Goal: Information Seeking & Learning: Learn about a topic

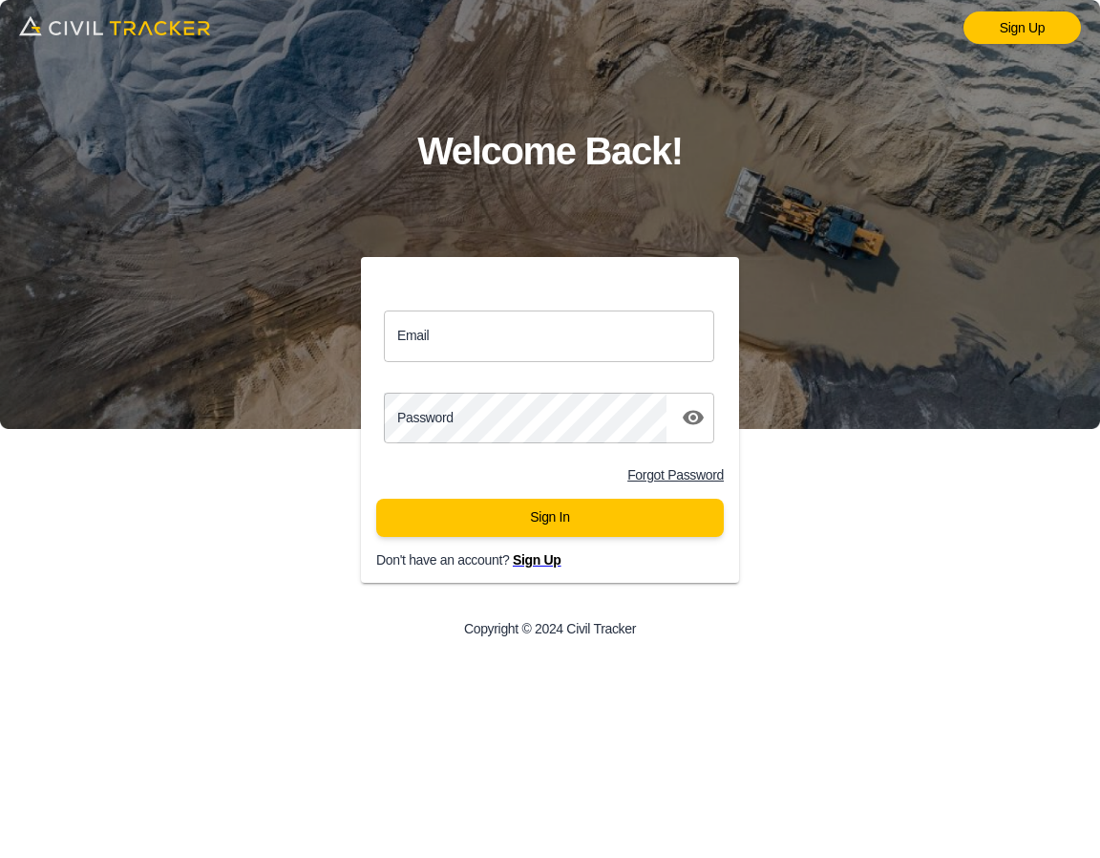
drag, startPoint x: 508, startPoint y: 315, endPoint x: 510, endPoint y: 326, distance: 10.7
click at [508, 315] on input "Email" at bounding box center [549, 335] width 330 height 51
type input "support@civiltracker.xyz"
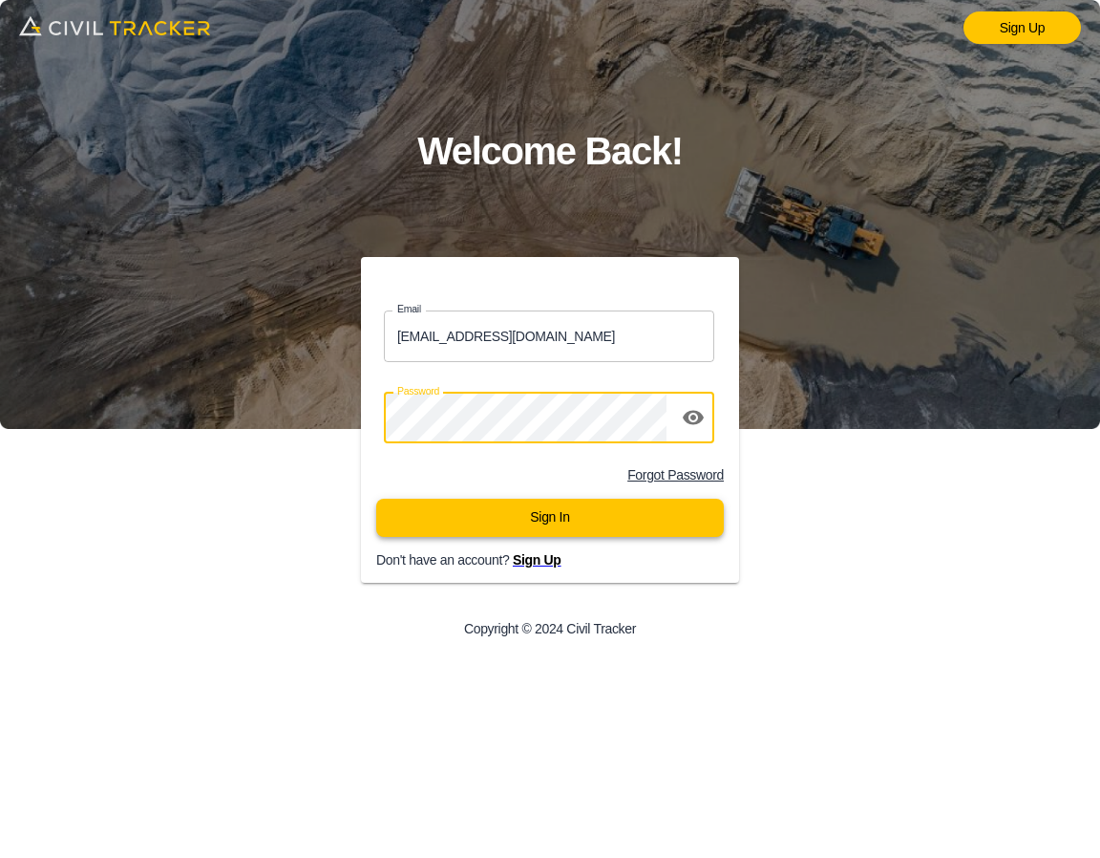
click at [589, 518] on button "Sign In" at bounding box center [550, 518] width 348 height 38
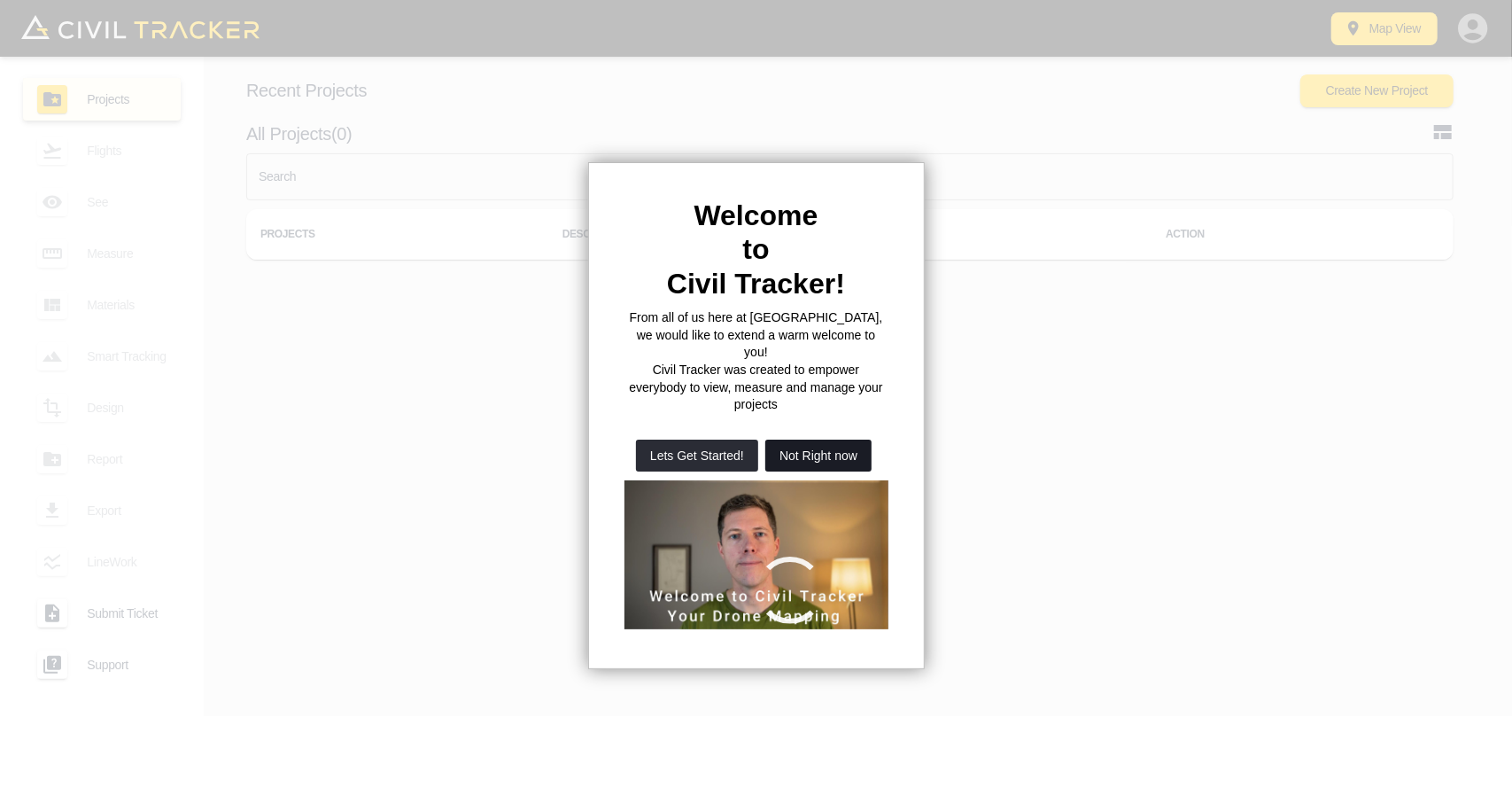
click at [841, 440] on button "Not Right now" at bounding box center [818, 456] width 107 height 32
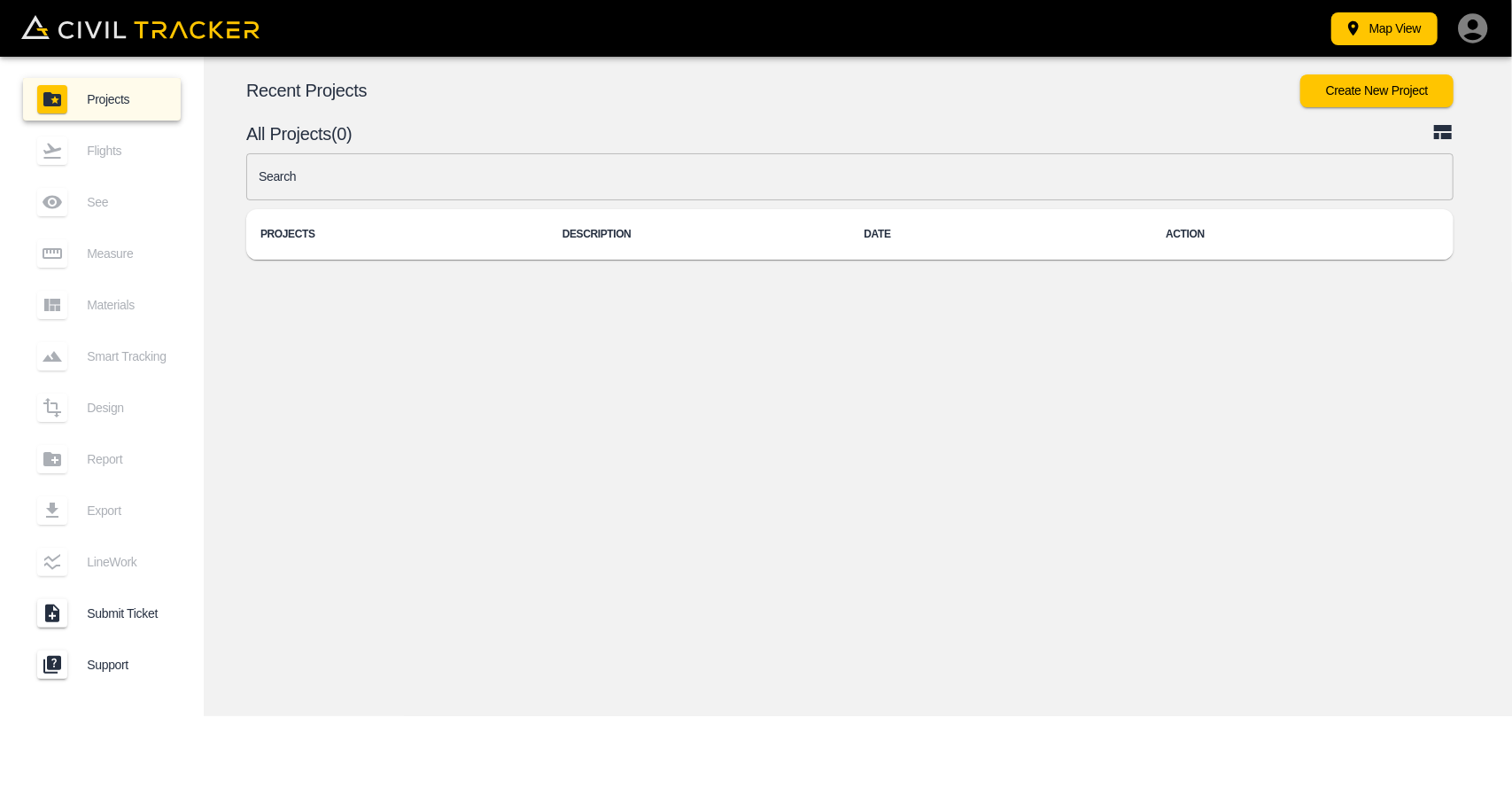
click at [482, 177] on input "text" at bounding box center [851, 176] width 1208 height 47
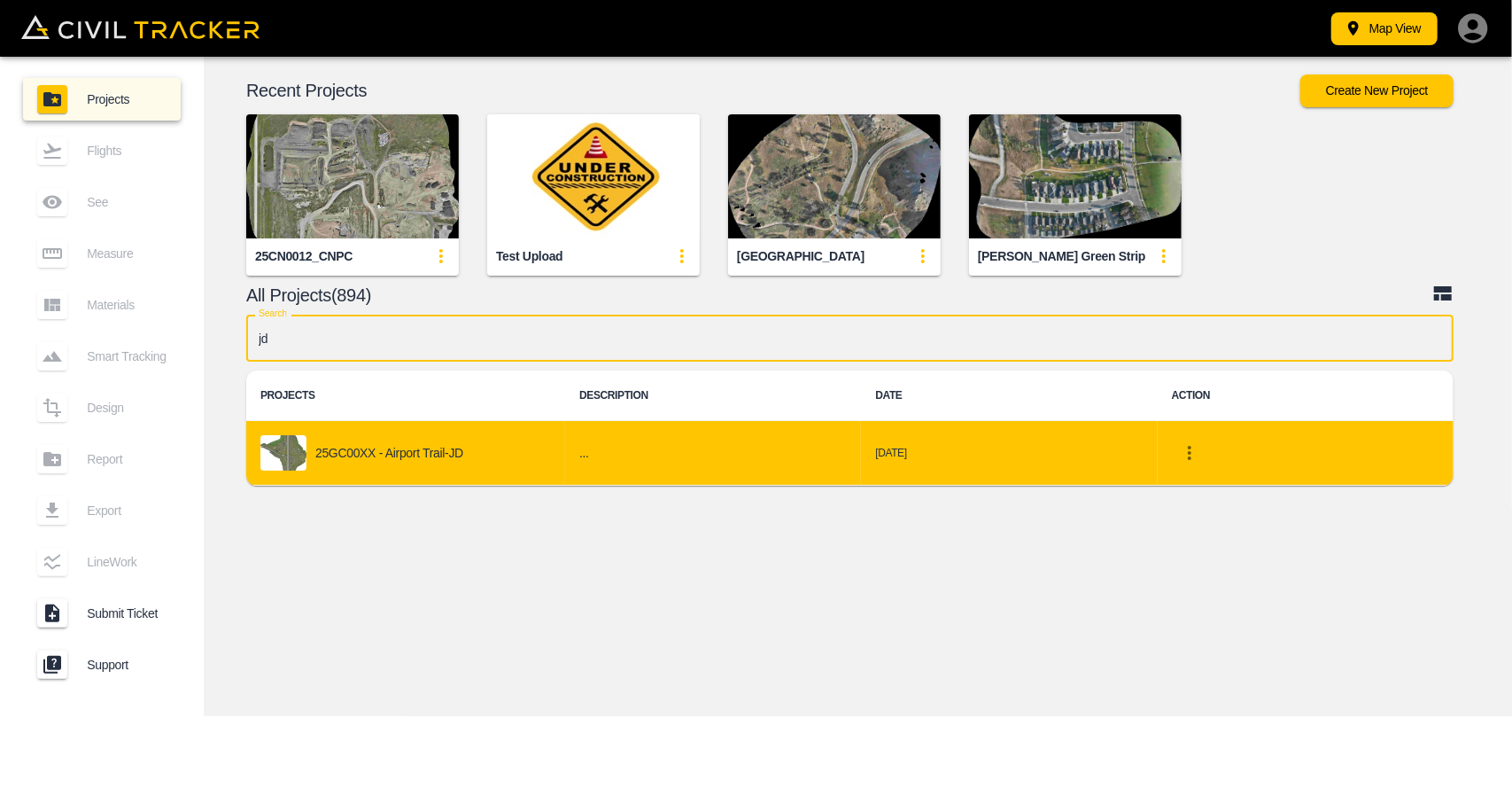
type input "jd"
click at [456, 458] on p "25GC00XX - Airport Trail-JD" at bounding box center [389, 452] width 147 height 14
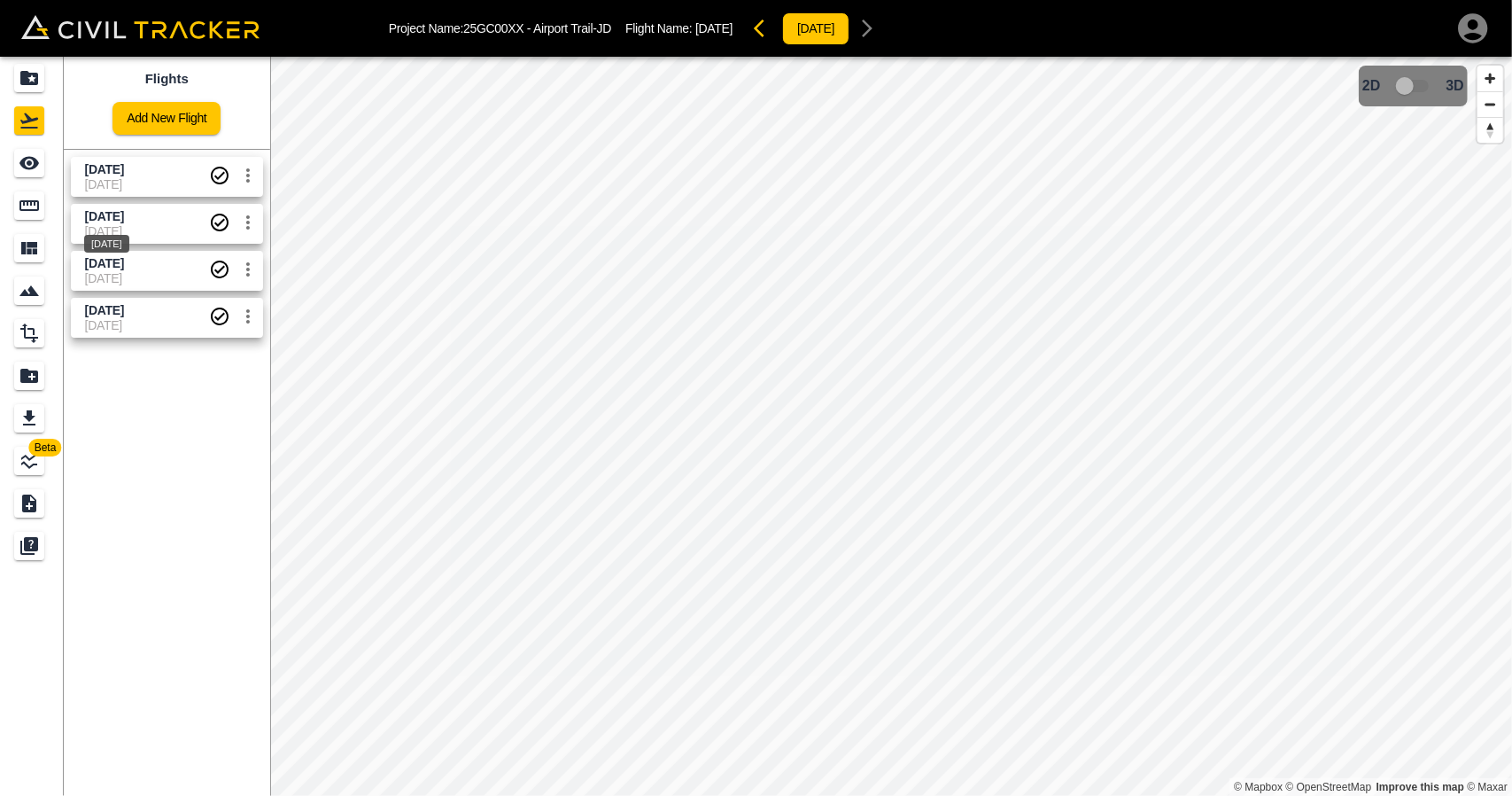
click at [107, 219] on span "[DATE]" at bounding box center [105, 215] width 39 height 14
click at [30, 200] on icon "Measure" at bounding box center [29, 205] width 19 height 10
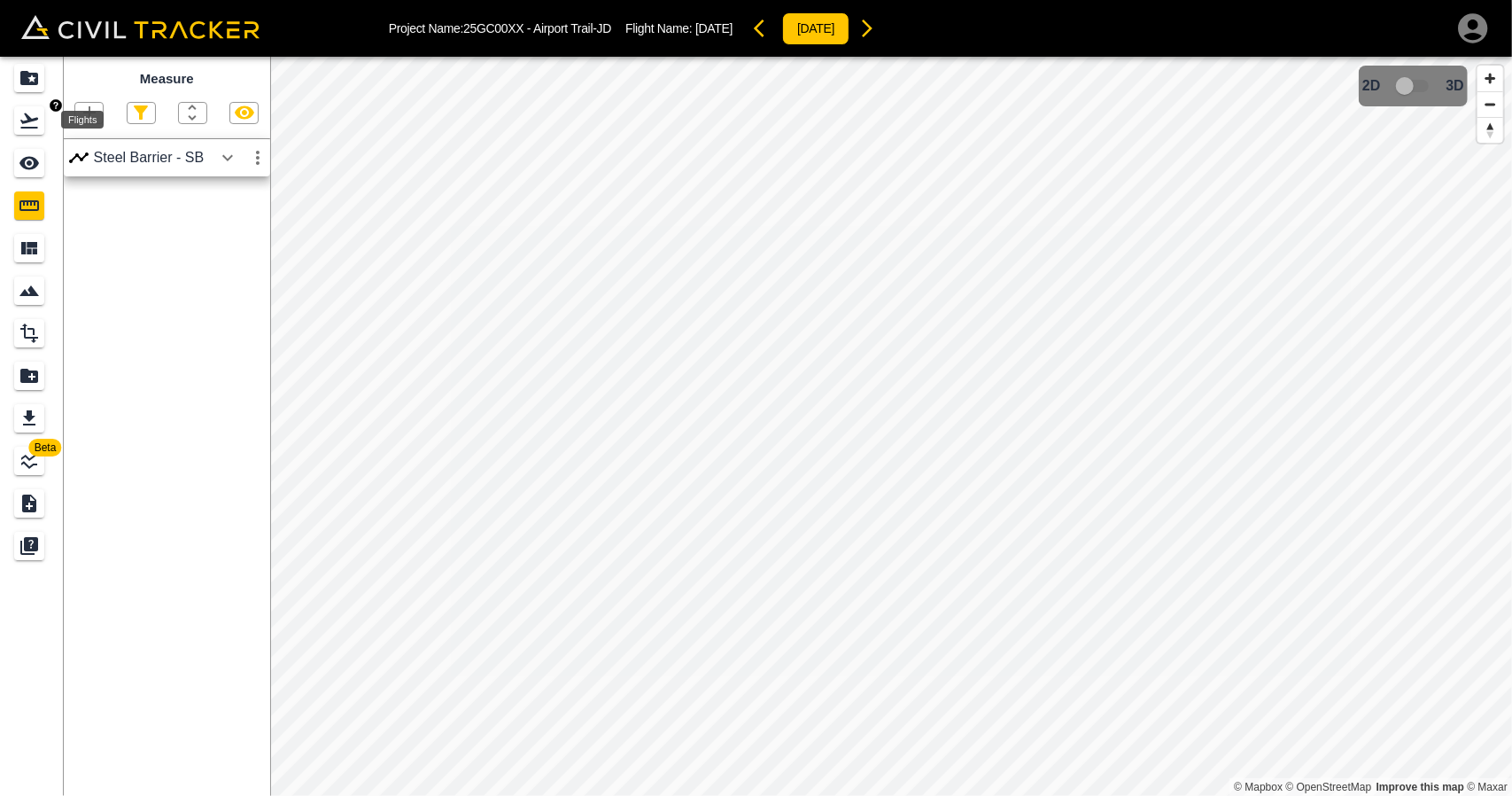
click at [31, 130] on icon "Flights" at bounding box center [29, 120] width 21 height 21
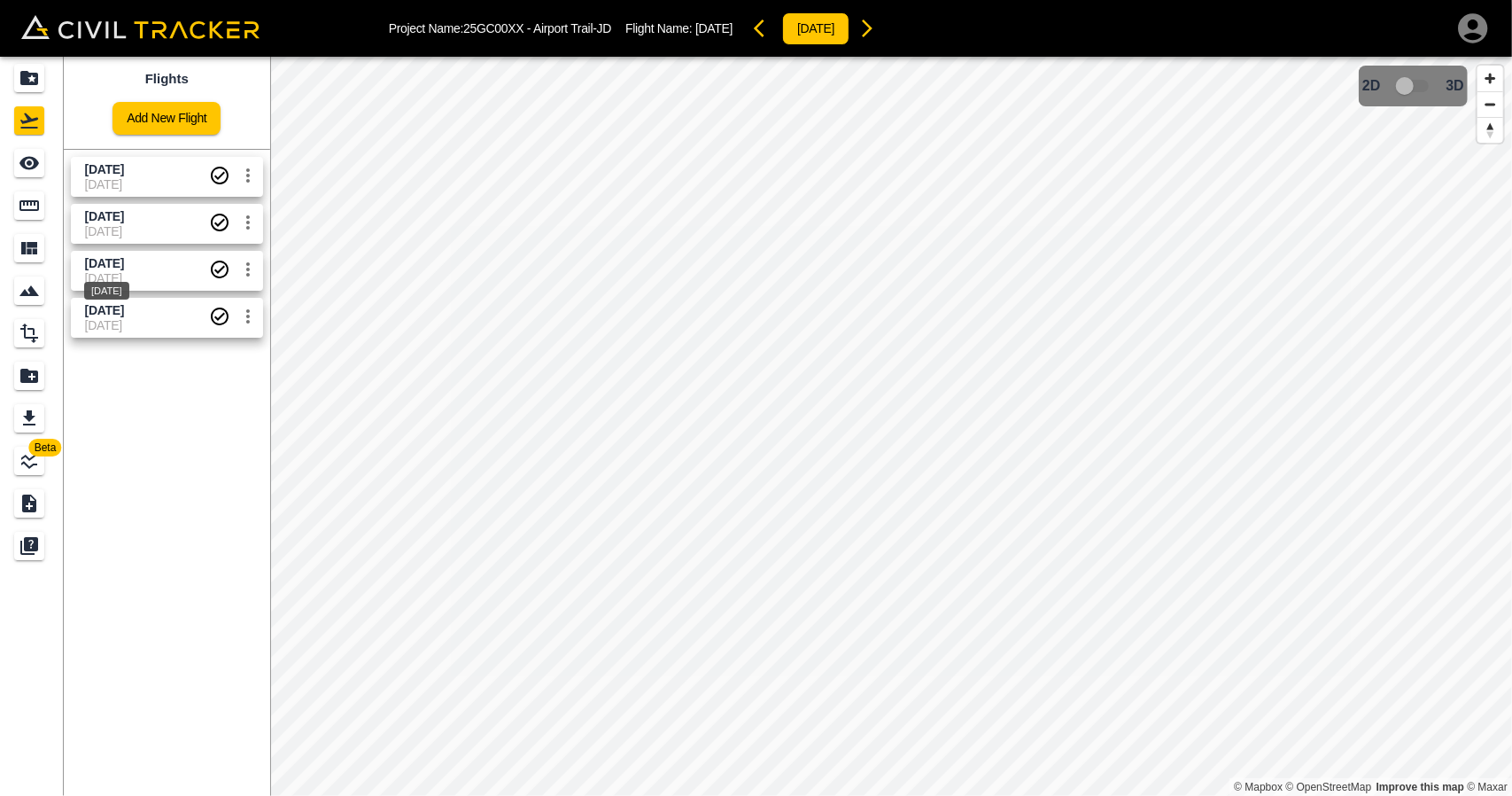
click at [100, 260] on span "[DATE]" at bounding box center [105, 263] width 39 height 14
click at [21, 204] on icon "Measure" at bounding box center [29, 205] width 21 height 21
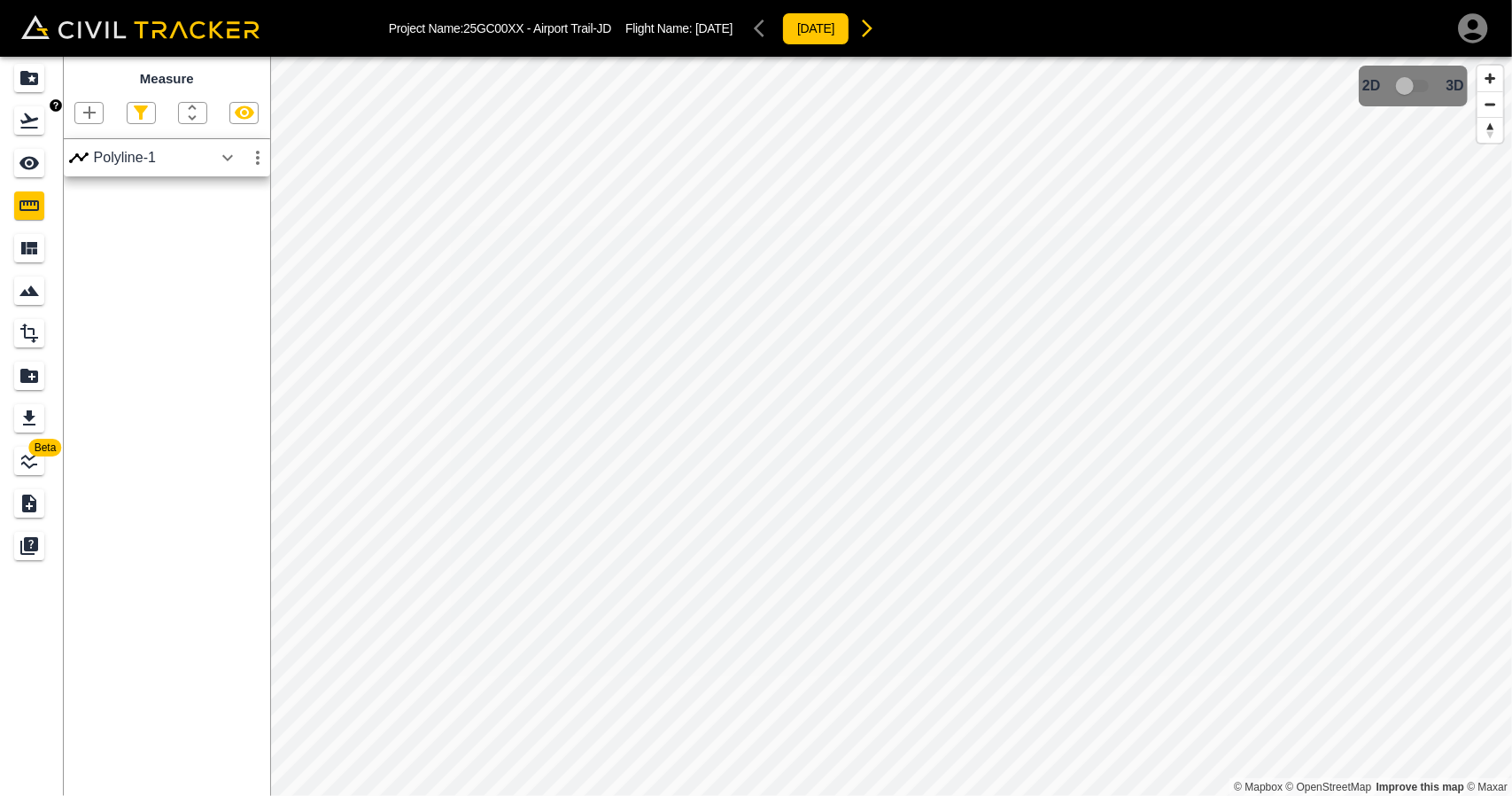
drag, startPoint x: 29, startPoint y: 127, endPoint x: 43, endPoint y: 145, distance: 22.8
click at [30, 127] on icon "Flights" at bounding box center [29, 121] width 18 height 15
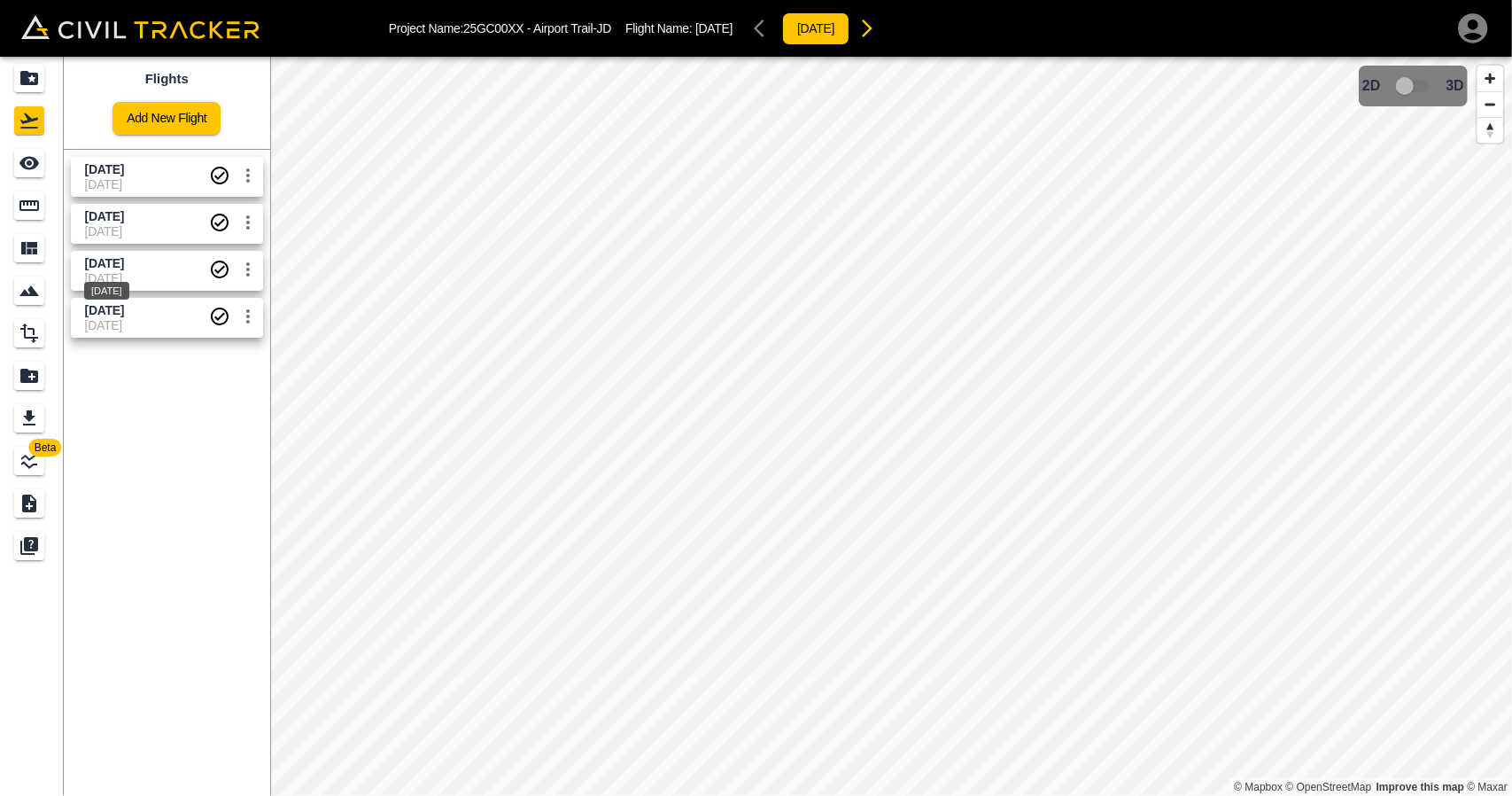
click at [124, 263] on span "[DATE]" at bounding box center [105, 263] width 39 height 14
click at [30, 174] on div "See" at bounding box center [29, 162] width 30 height 29
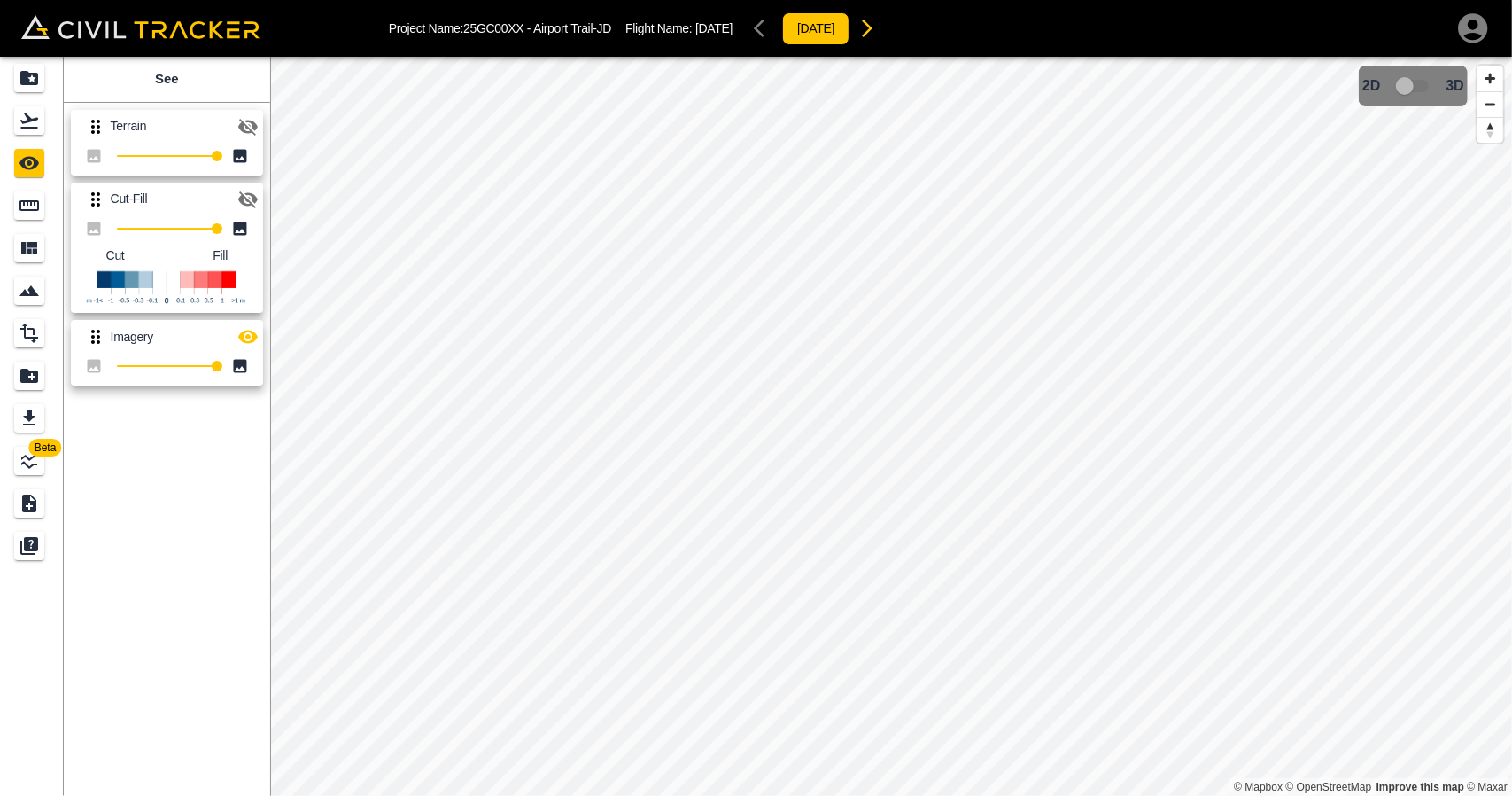
click at [241, 192] on icon "button" at bounding box center [248, 199] width 19 height 17
click at [239, 336] on icon "button" at bounding box center [248, 337] width 19 height 13
click at [19, 116] on icon "Flights" at bounding box center [29, 120] width 21 height 21
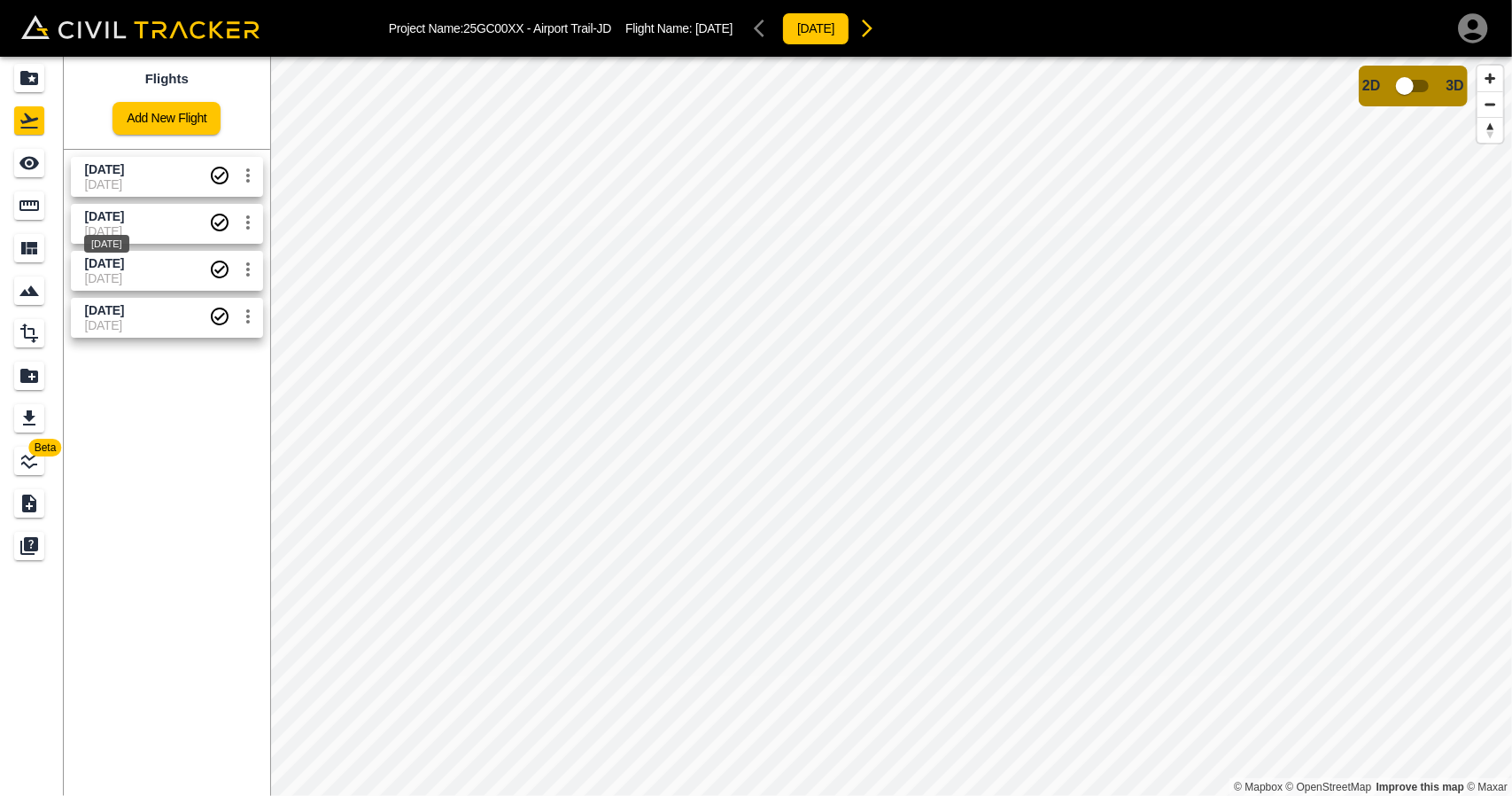
click at [119, 221] on span "[DATE]" at bounding box center [105, 215] width 39 height 14
click at [29, 171] on icon "See" at bounding box center [29, 162] width 21 height 21
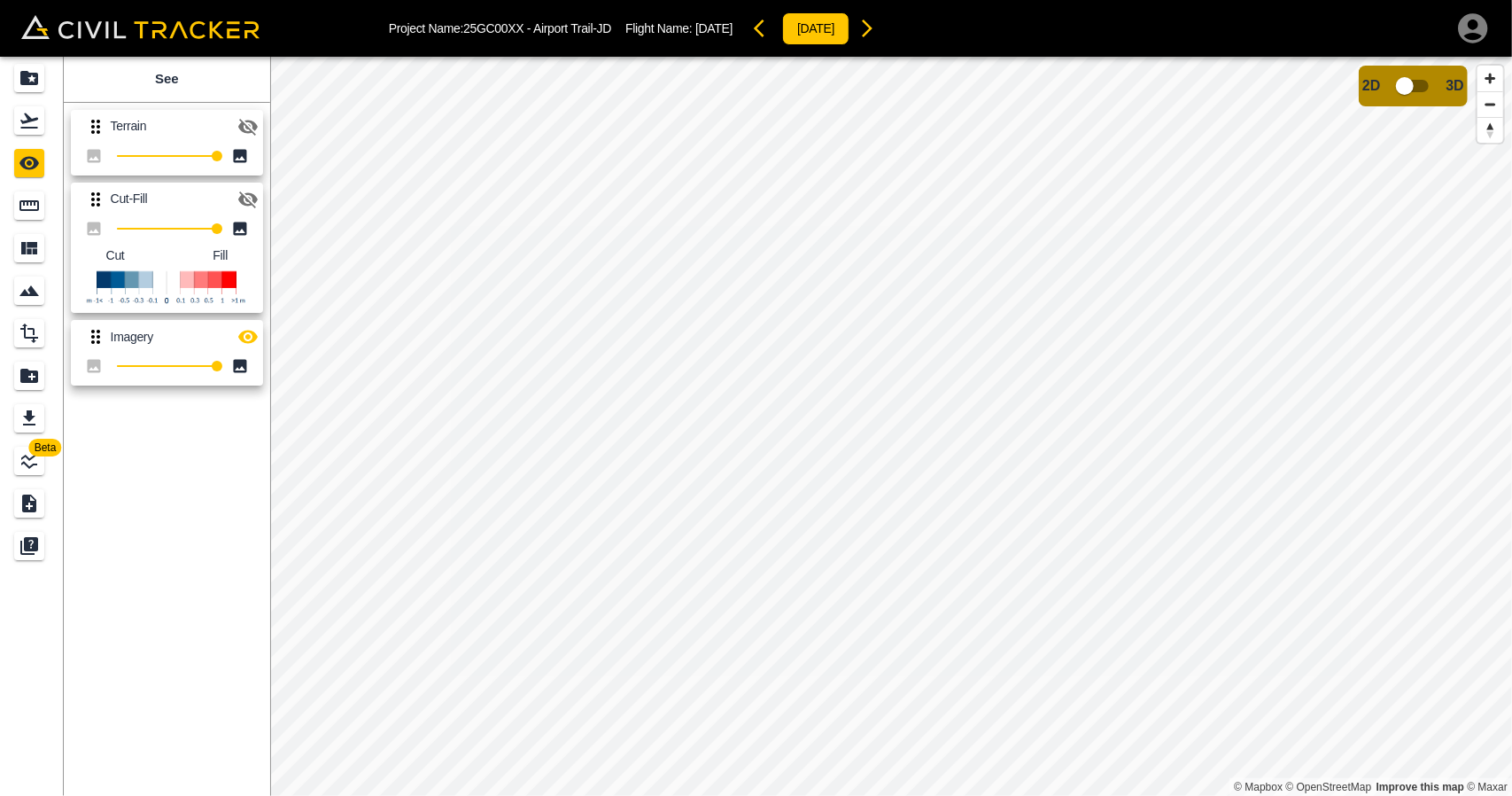
click at [239, 205] on icon "button" at bounding box center [248, 199] width 21 height 21
click at [252, 344] on icon "button" at bounding box center [248, 336] width 21 height 21
click at [34, 121] on icon "Flights" at bounding box center [29, 120] width 21 height 21
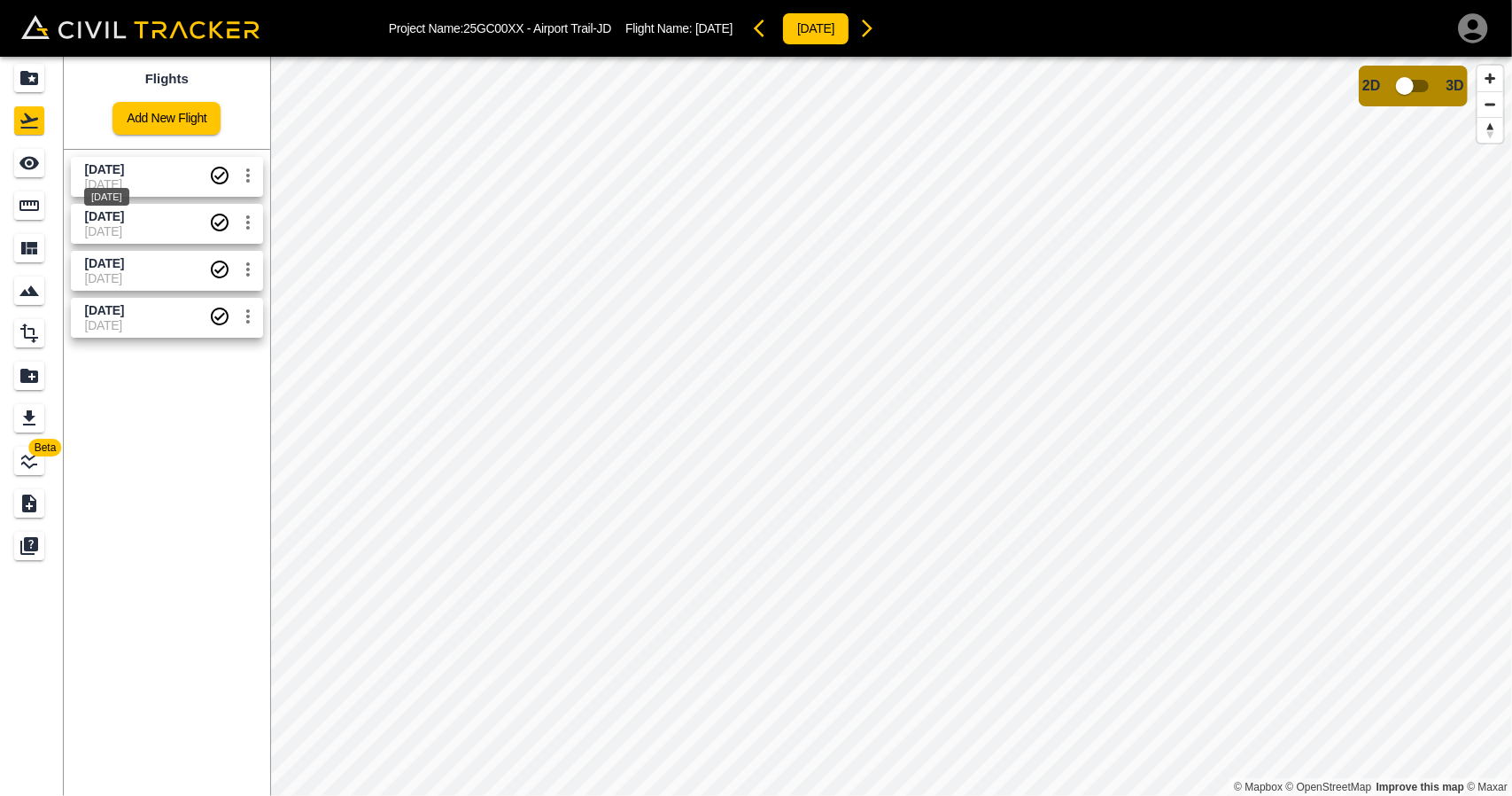
click at [124, 168] on span "[DATE]" at bounding box center [105, 169] width 39 height 14
drag, startPoint x: 36, startPoint y: 160, endPoint x: 55, endPoint y: 161, distance: 19.0
click at [35, 160] on icon "See" at bounding box center [29, 163] width 19 height 13
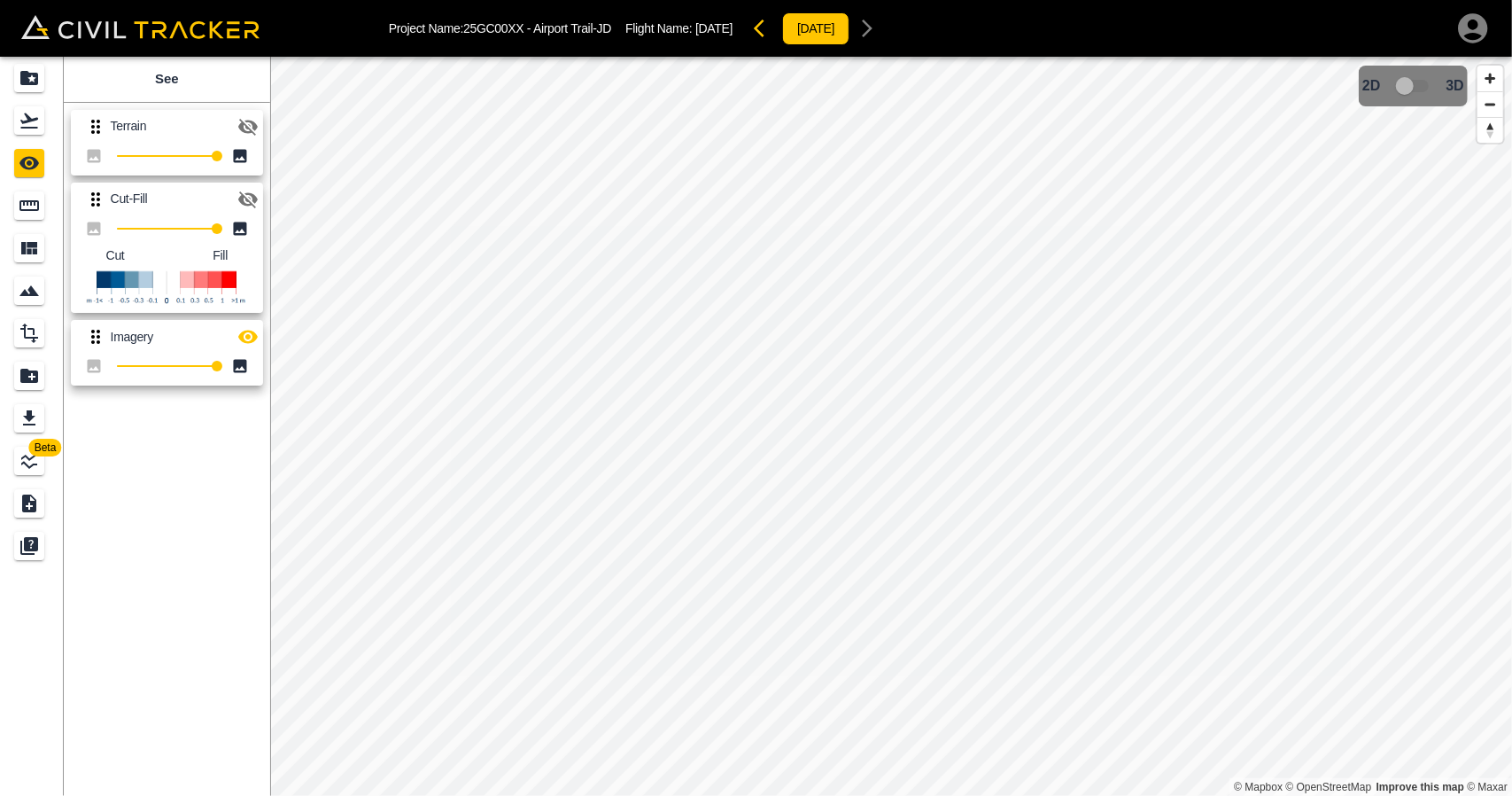
click at [249, 191] on icon "button" at bounding box center [248, 199] width 21 height 21
click at [241, 332] on icon "button" at bounding box center [248, 336] width 21 height 21
click at [32, 127] on icon "Flights" at bounding box center [29, 121] width 18 height 15
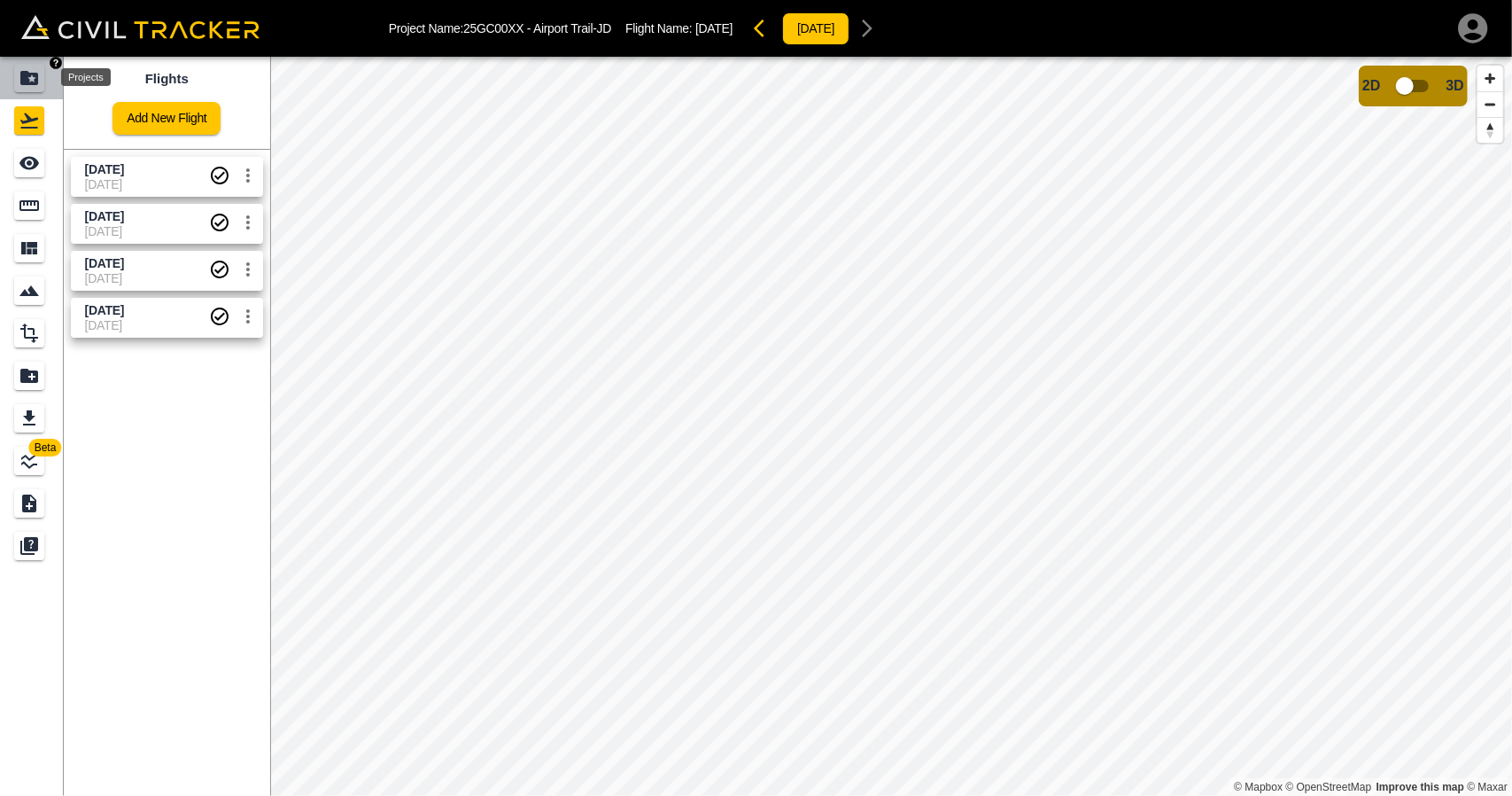
click at [23, 79] on icon "Projects" at bounding box center [29, 77] width 18 height 14
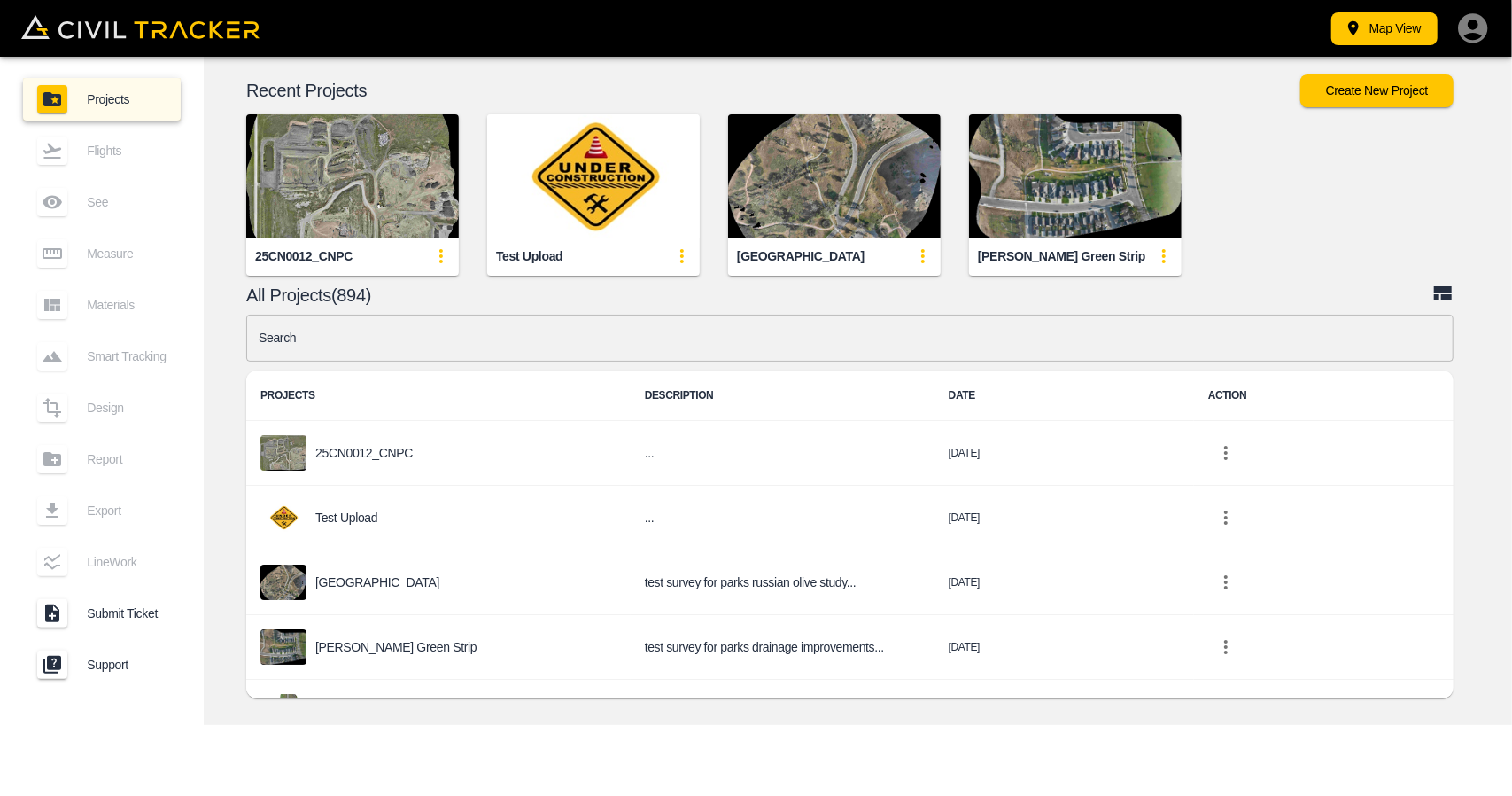
click at [565, 353] on input "text" at bounding box center [851, 338] width 1208 height 47
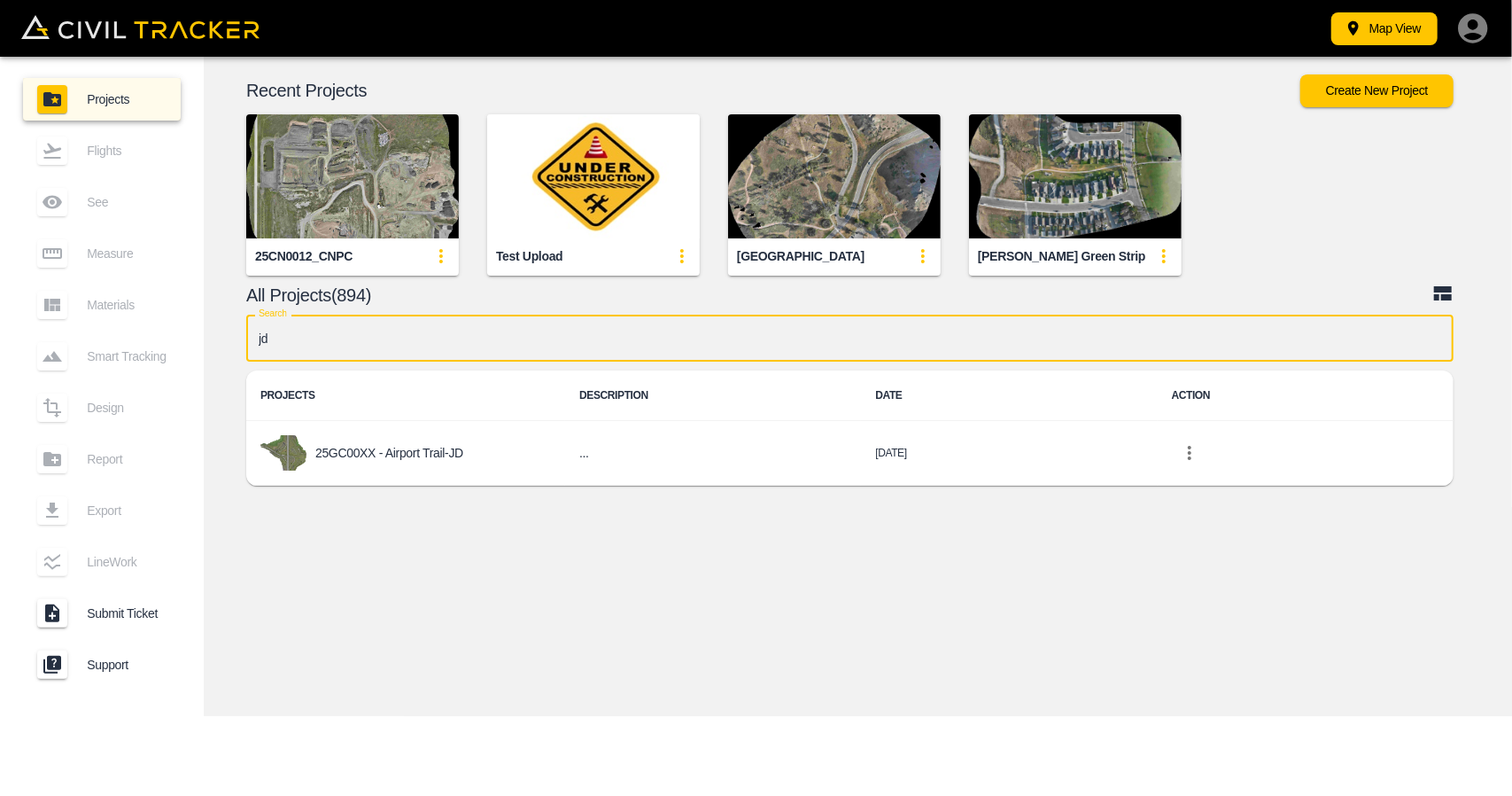
type input "jd"
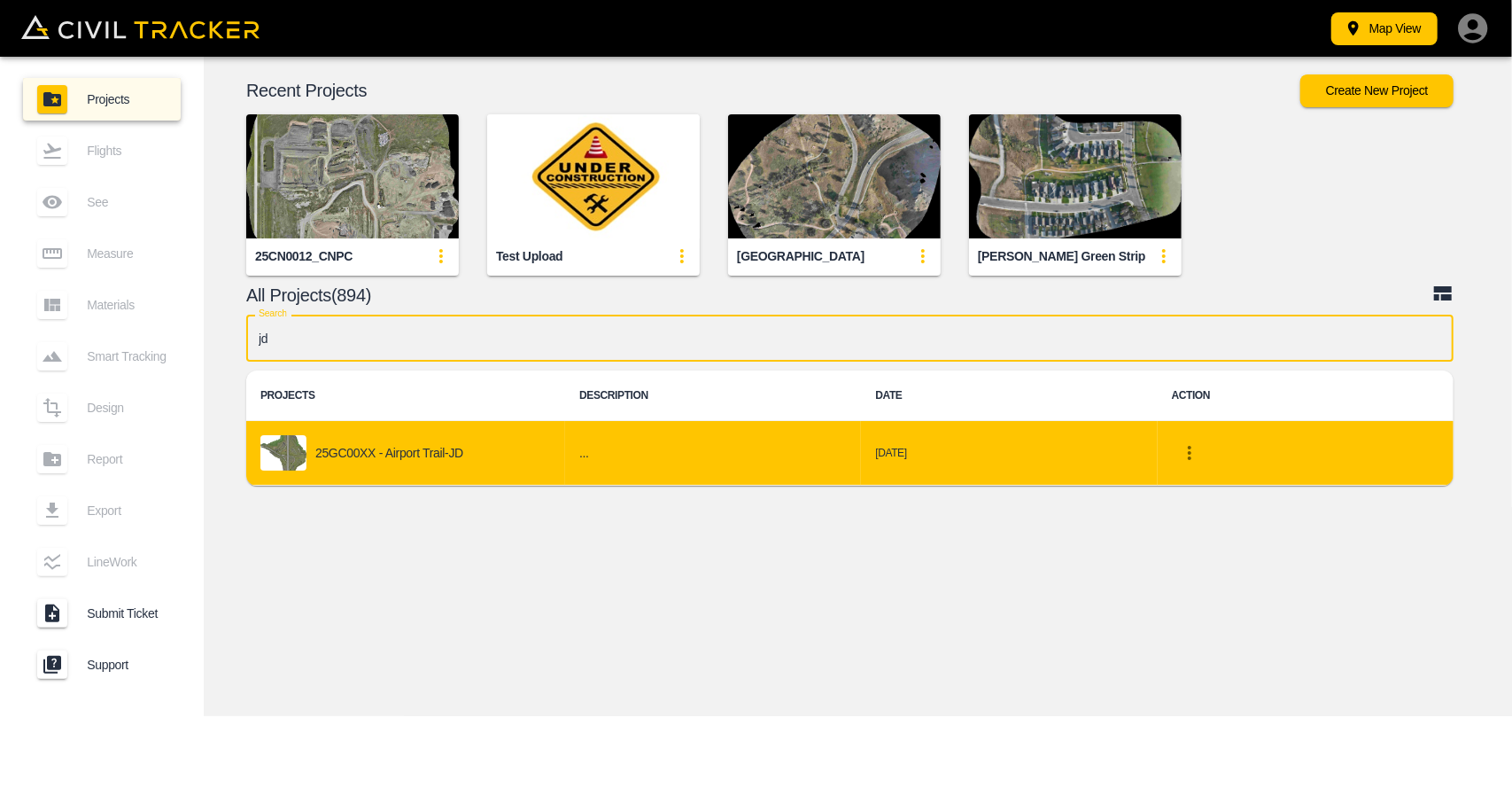
click at [438, 460] on div "25GC00XX - Airport Trail-JD" at bounding box center [405, 453] width 290 height 35
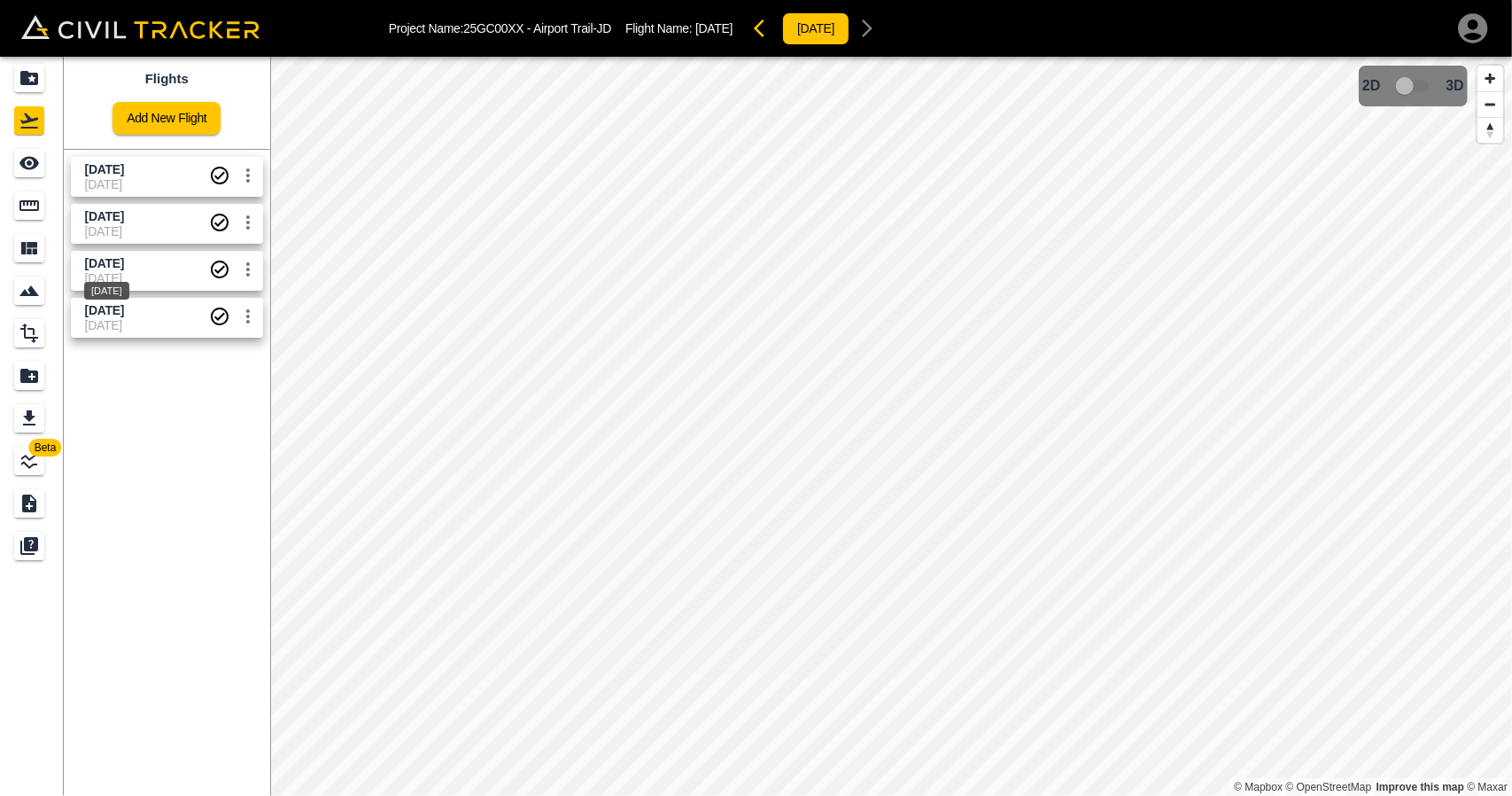
click at [109, 268] on span "[DATE]" at bounding box center [105, 263] width 39 height 14
click at [42, 173] on div "See" at bounding box center [29, 162] width 30 height 29
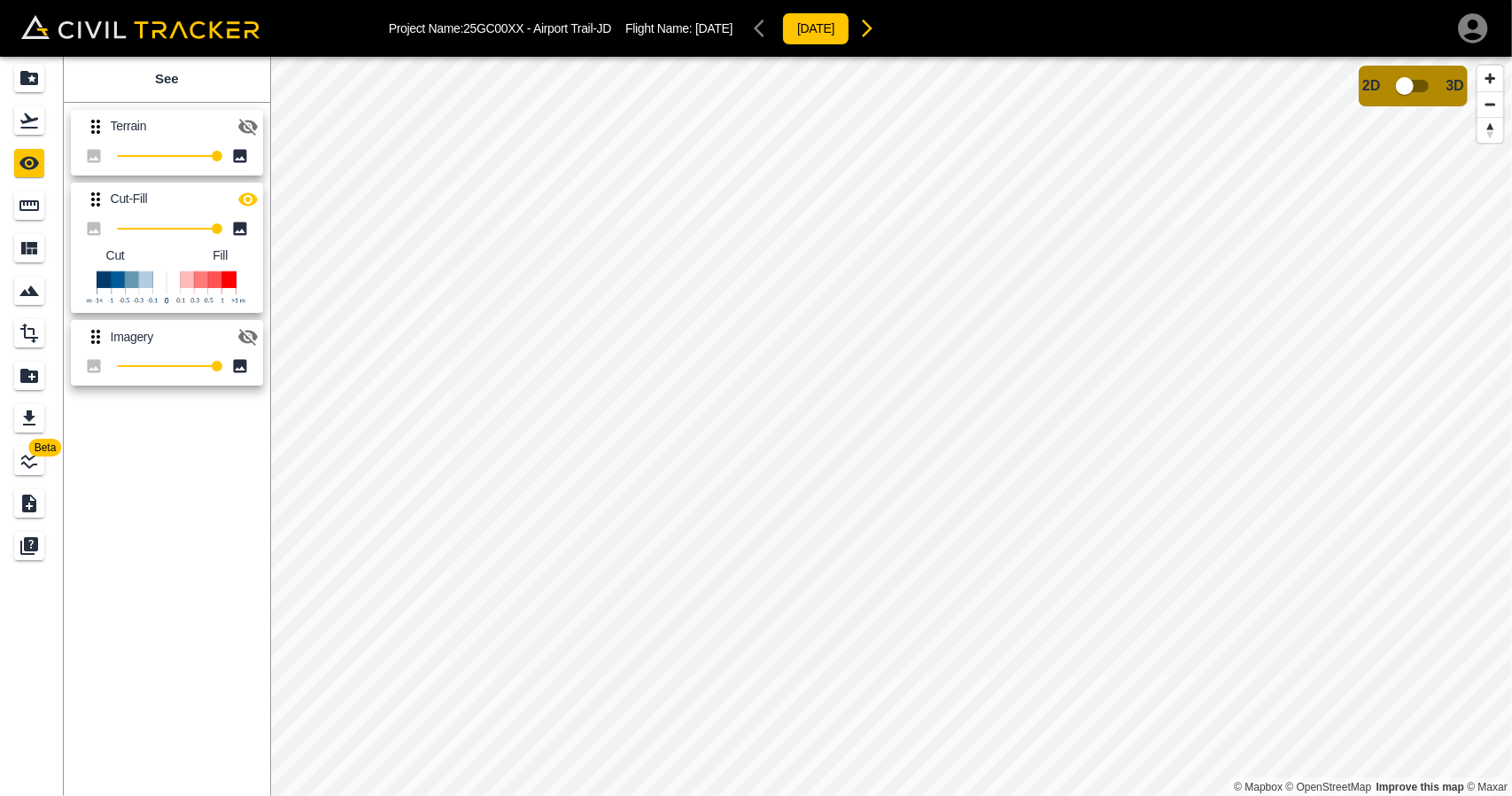
click at [249, 198] on icon "button" at bounding box center [248, 199] width 19 height 13
click at [249, 198] on icon "button" at bounding box center [248, 199] width 21 height 21
click at [249, 198] on icon "button" at bounding box center [248, 199] width 19 height 13
click at [249, 198] on icon "button" at bounding box center [248, 199] width 21 height 21
click at [27, 122] on icon "Flights" at bounding box center [29, 121] width 18 height 15
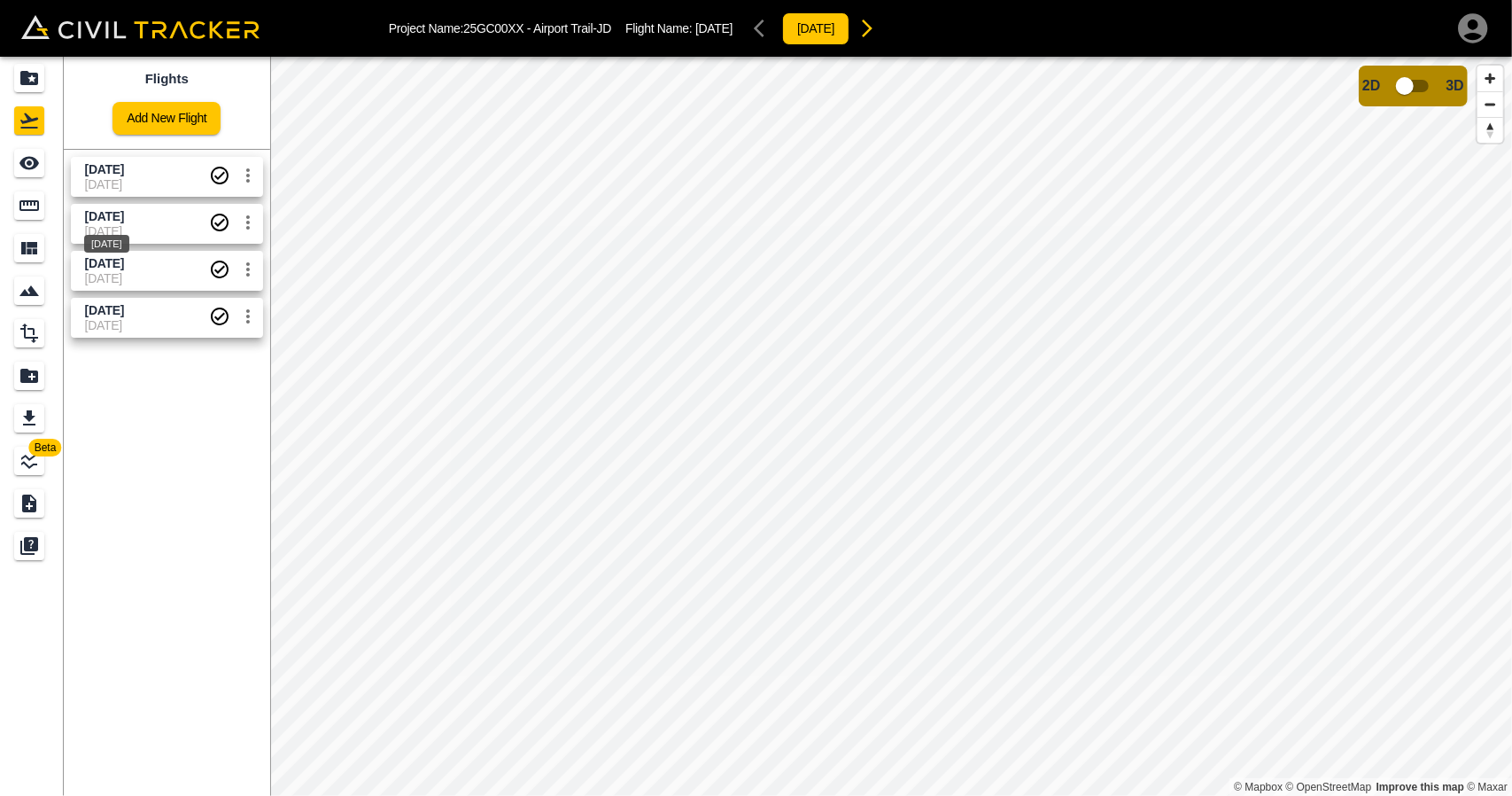
click at [124, 212] on span "[DATE]" at bounding box center [105, 215] width 39 height 14
click at [41, 91] on div "Projects" at bounding box center [29, 78] width 30 height 29
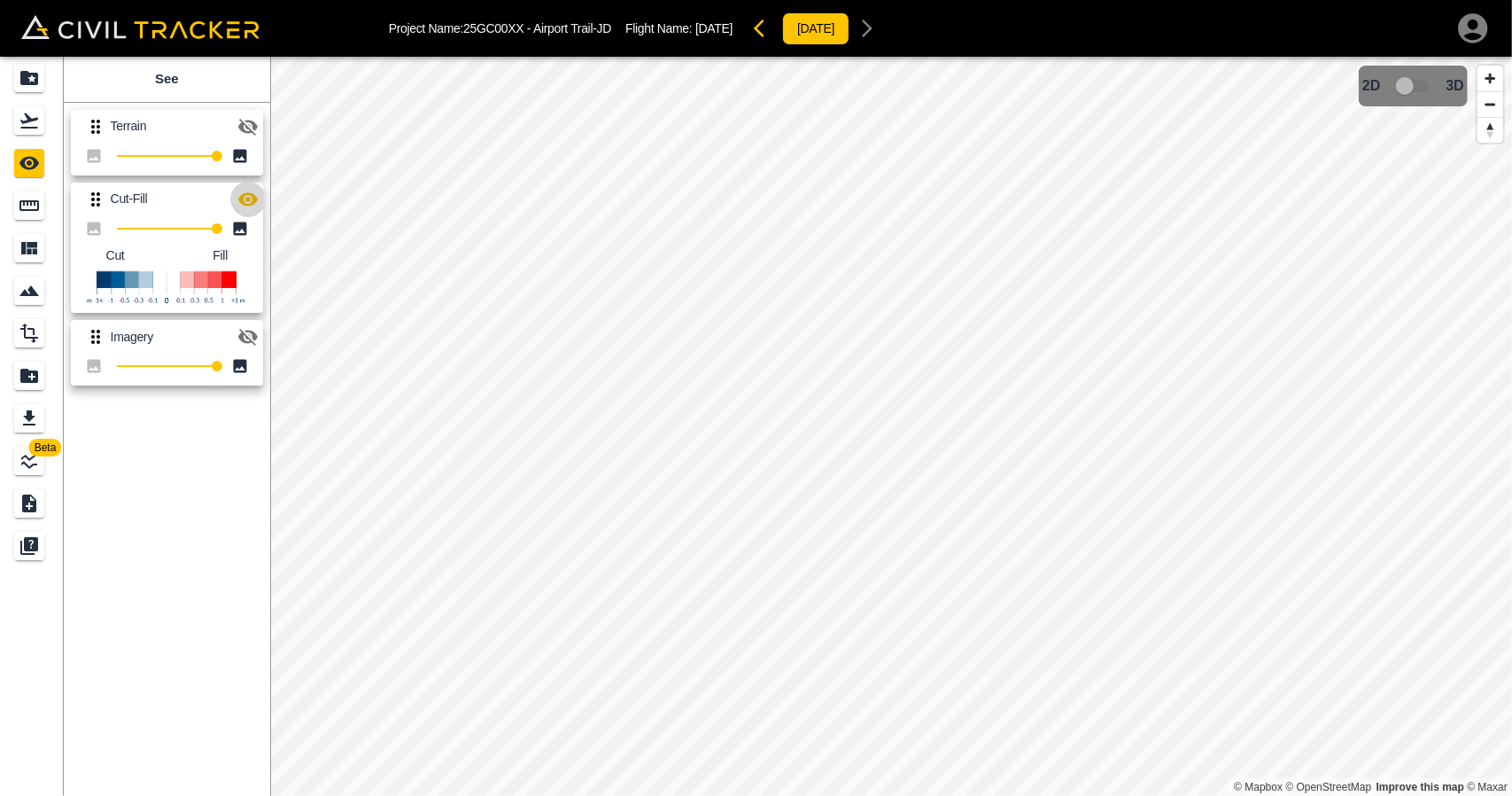
click at [248, 205] on icon "button" at bounding box center [248, 199] width 19 height 13
click at [248, 205] on icon "button" at bounding box center [248, 199] width 19 height 17
click at [19, 74] on icon "Projects" at bounding box center [29, 78] width 21 height 21
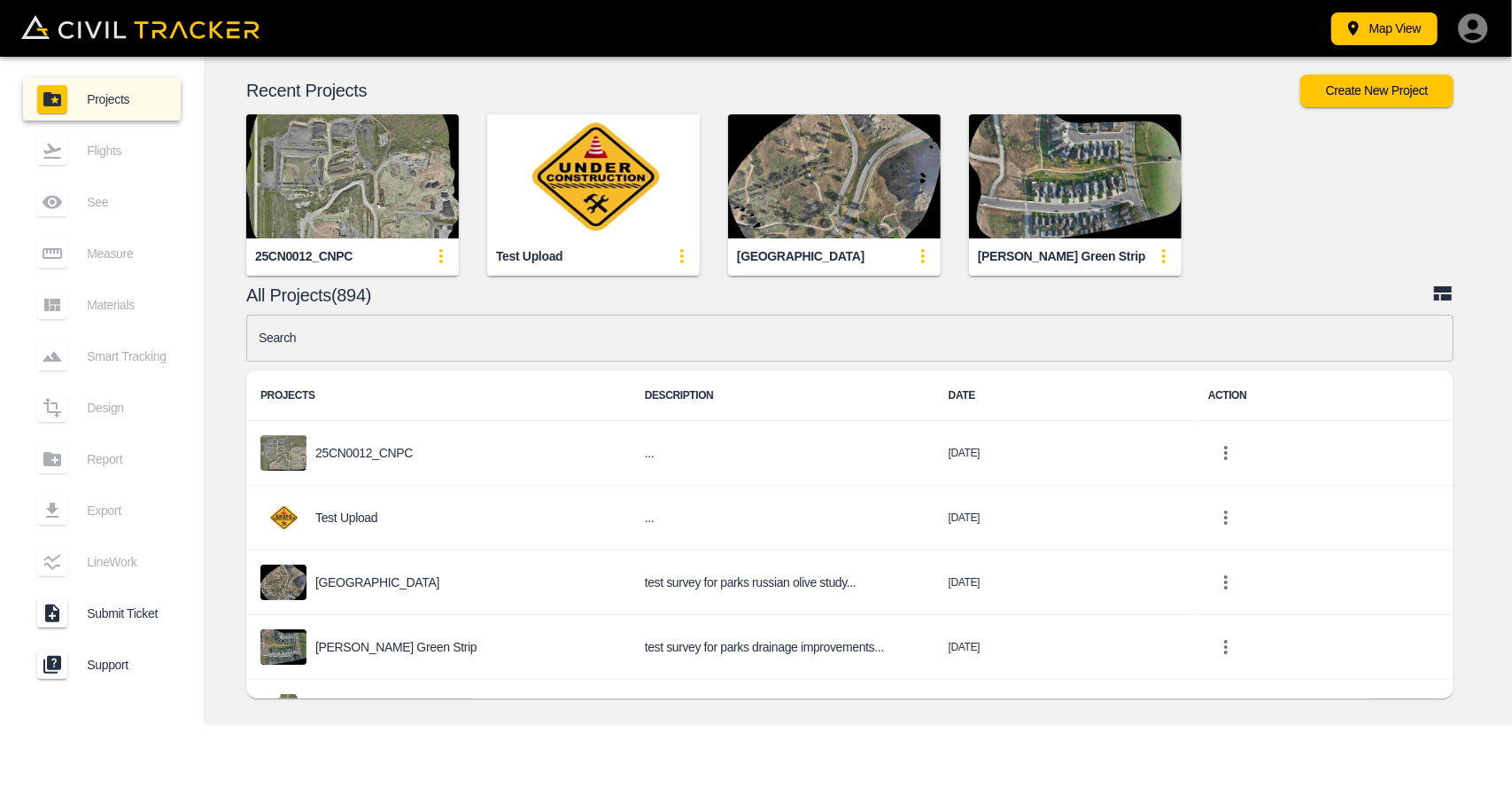
click at [407, 336] on input "text" at bounding box center [851, 338] width 1208 height 47
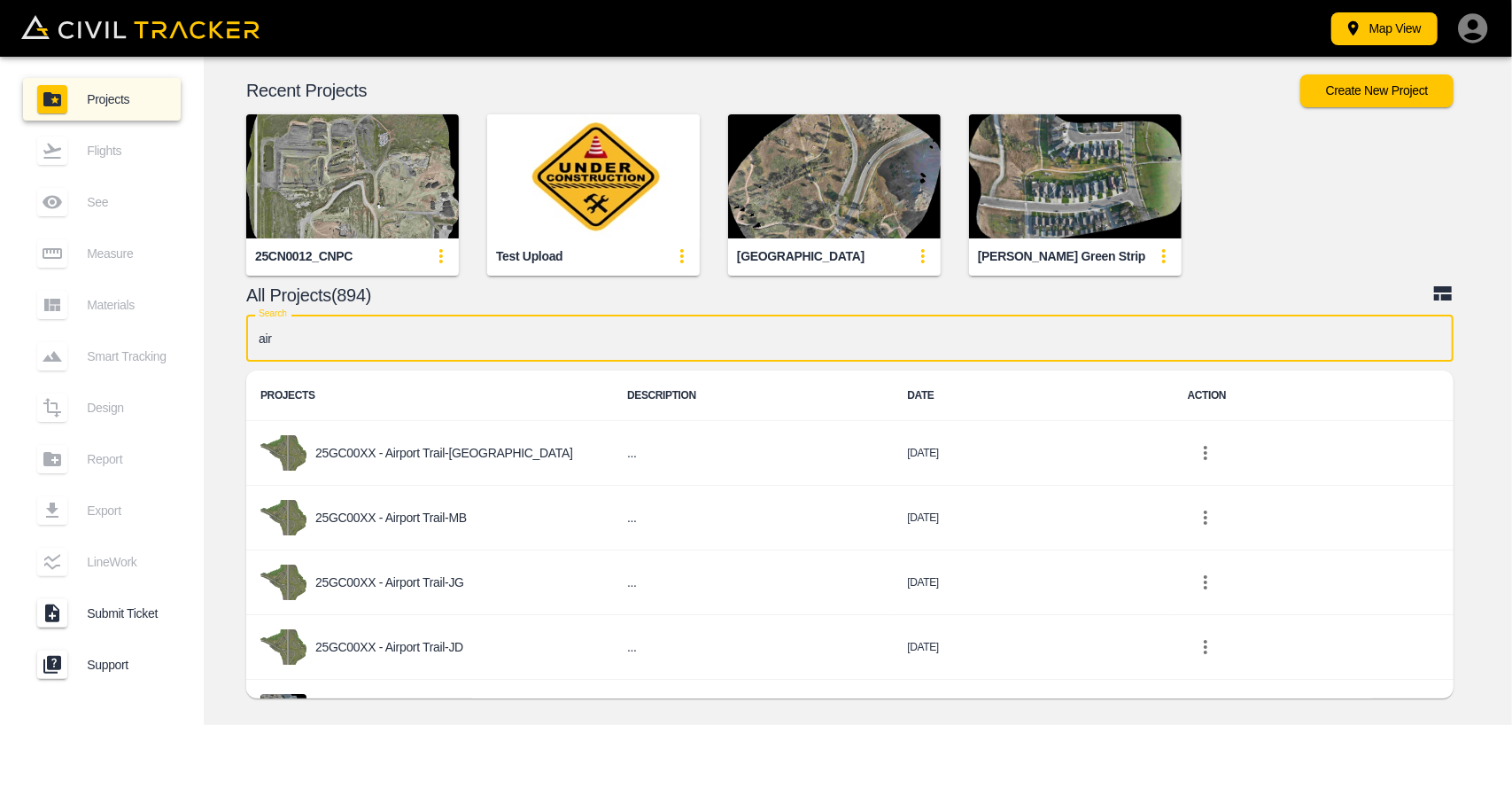
type input "airp"
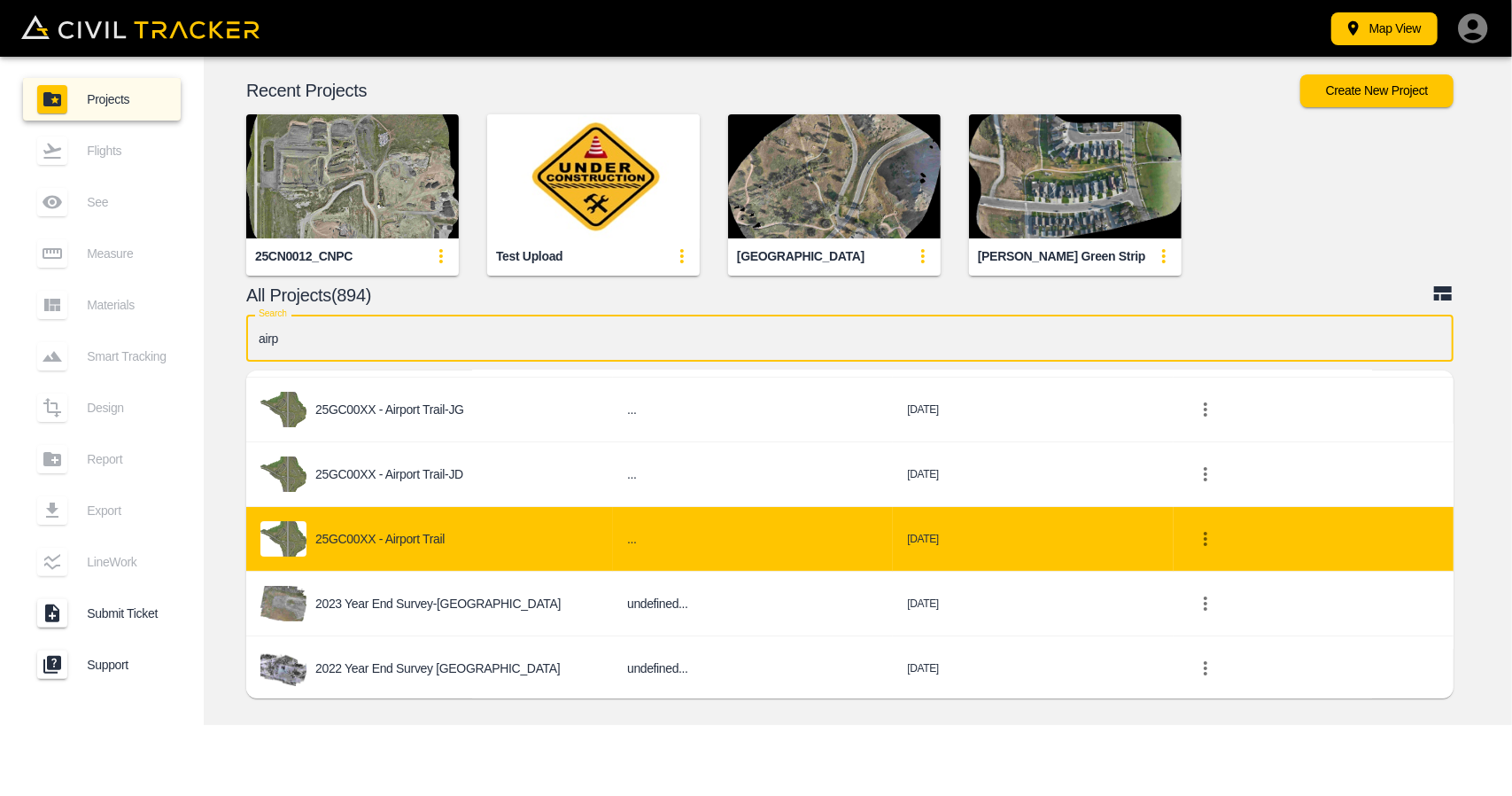
click at [400, 536] on p "25GC00XX - Airport Trail" at bounding box center [379, 538] width 129 height 14
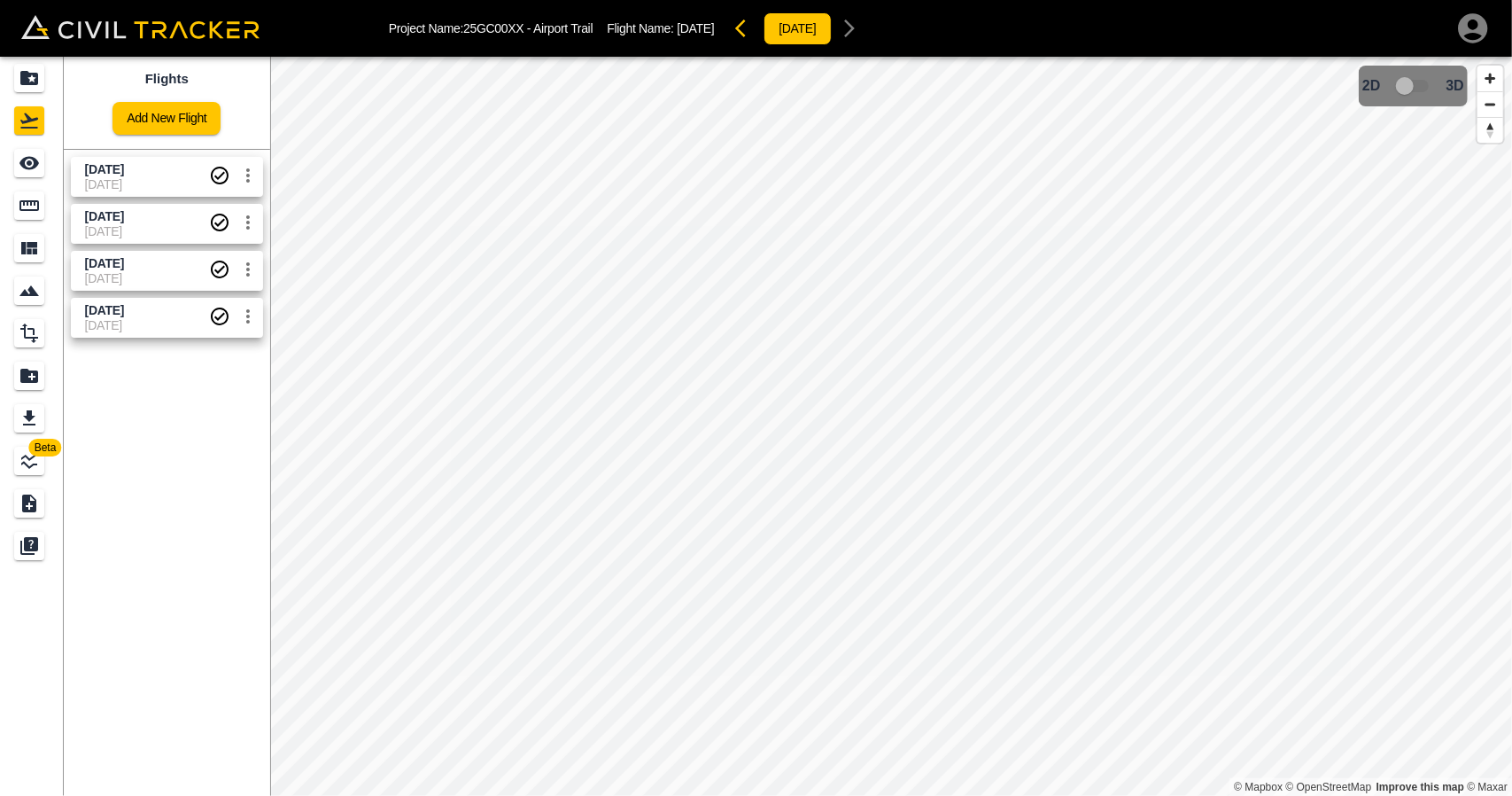
click at [145, 425] on div "Flights Add New Flight Aug 27 2025 07-09-2025 Aug 20 2025 21-08-2025 Aug 15 202…" at bounding box center [167, 426] width 207 height 739
click at [124, 215] on span "[DATE]" at bounding box center [105, 215] width 39 height 14
click at [32, 164] on icon "See" at bounding box center [29, 162] width 21 height 21
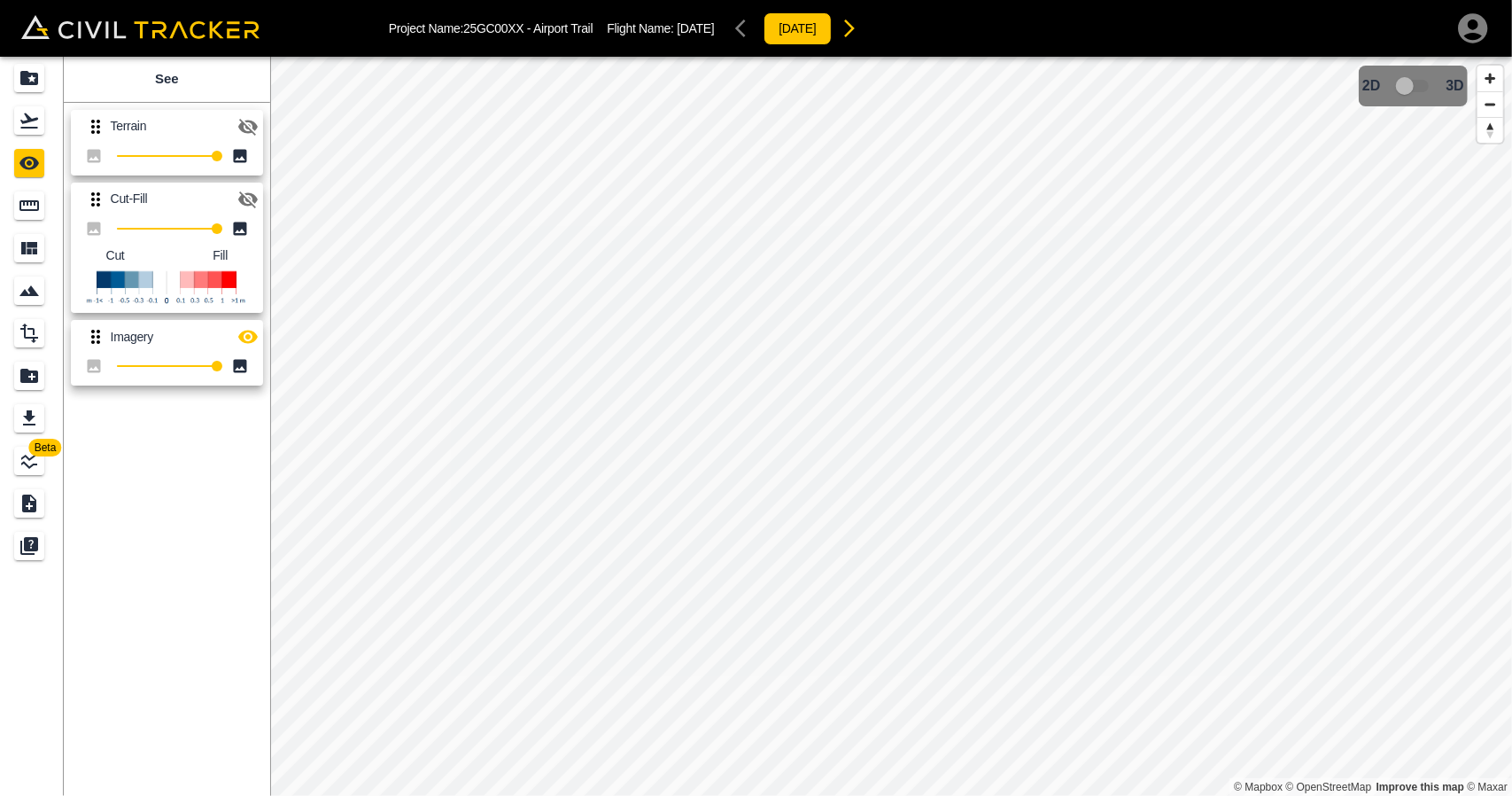
click at [253, 196] on icon "button" at bounding box center [248, 199] width 19 height 17
click at [248, 327] on icon "button" at bounding box center [248, 336] width 21 height 21
click at [247, 198] on icon "button" at bounding box center [248, 199] width 19 height 13
click at [19, 125] on icon "Flights" at bounding box center [29, 120] width 21 height 21
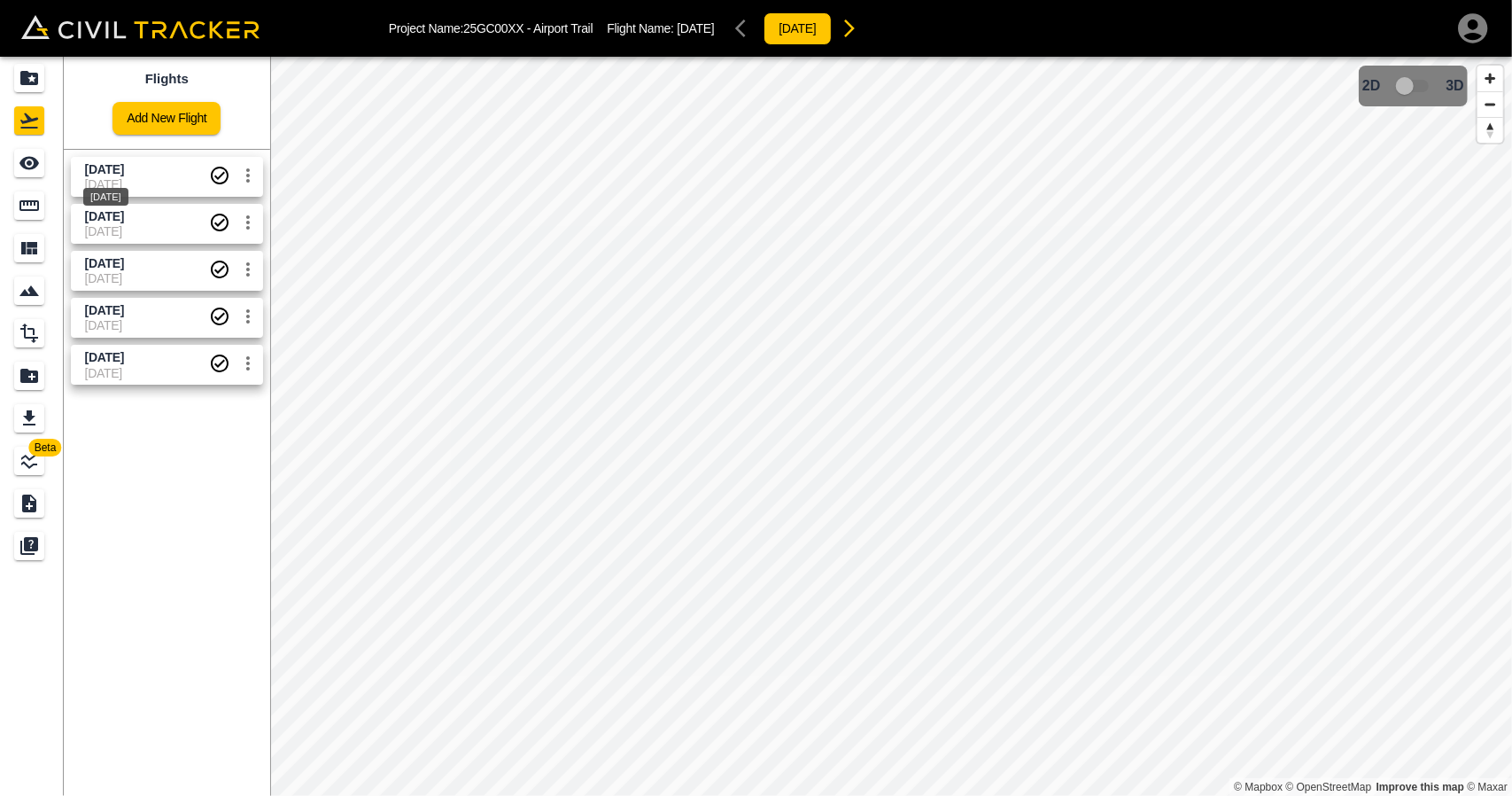
click at [130, 182] on div "Sept 4 2025" at bounding box center [106, 191] width 49 height 32
click at [33, 168] on icon "See" at bounding box center [29, 163] width 19 height 13
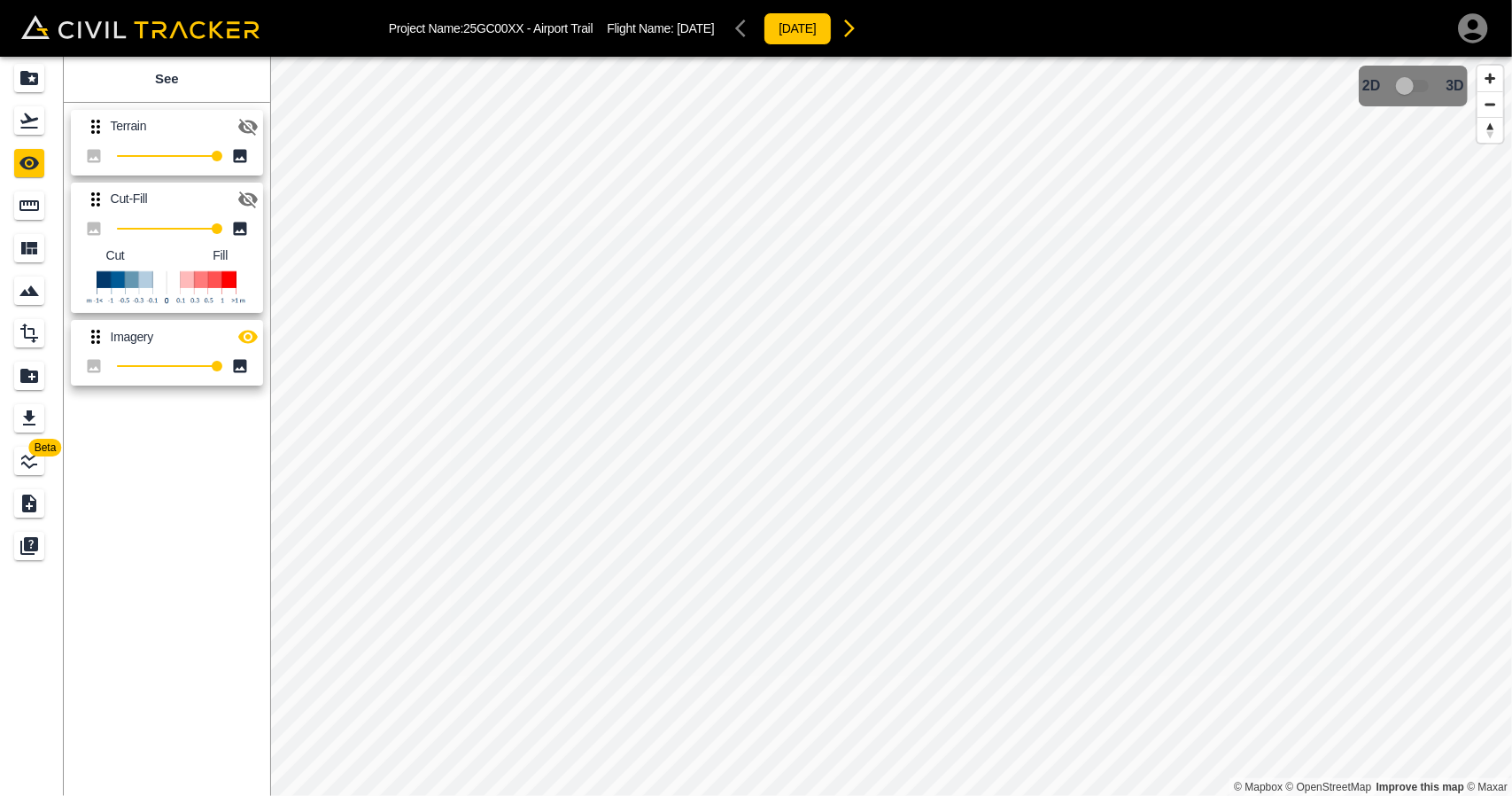
click at [245, 331] on icon "button" at bounding box center [248, 337] width 19 height 13
click at [31, 122] on icon "Flights" at bounding box center [29, 121] width 18 height 15
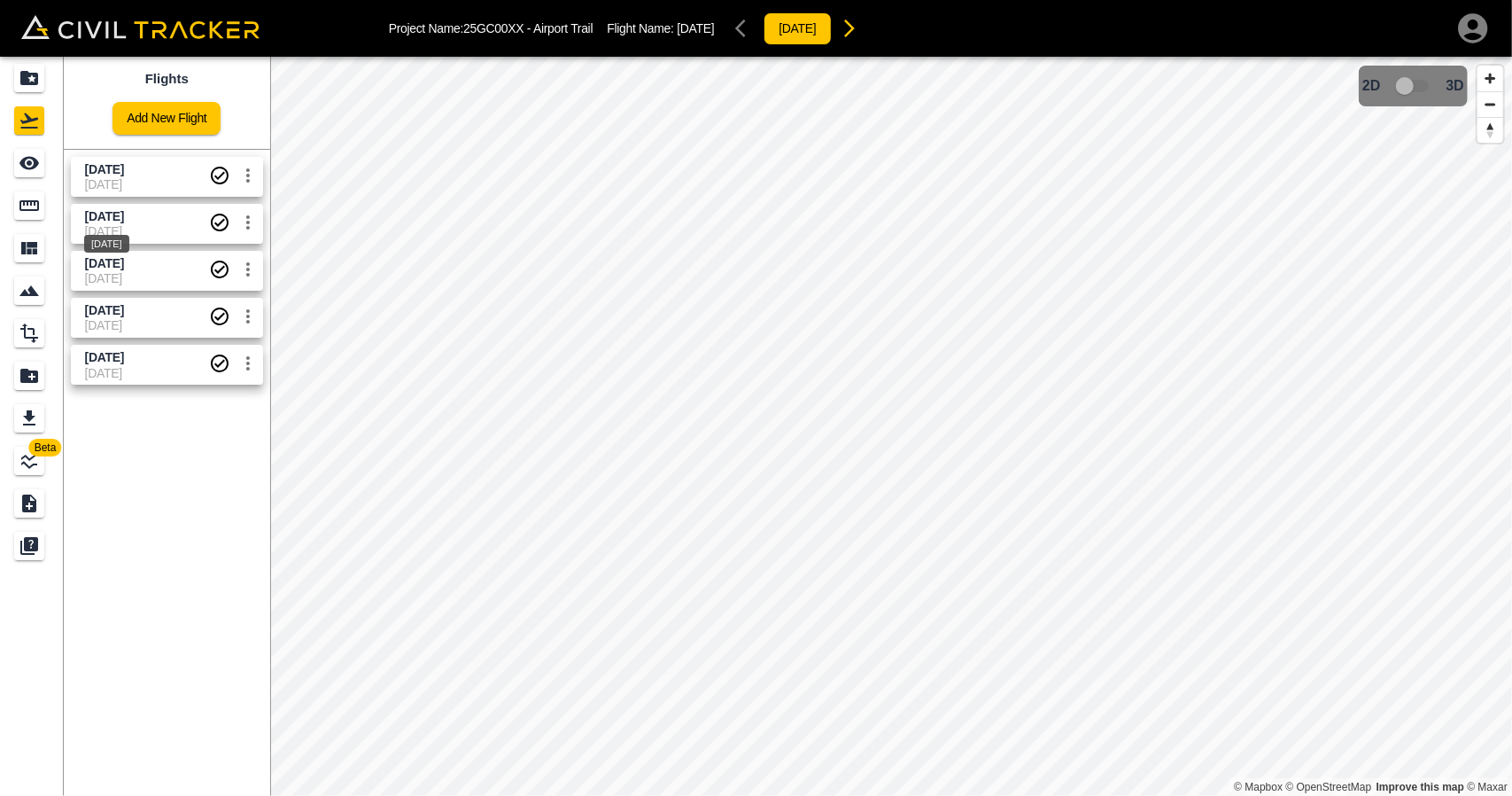
click at [119, 228] on div "[DATE]" at bounding box center [107, 238] width 49 height 32
click at [35, 166] on icon "See" at bounding box center [29, 163] width 19 height 13
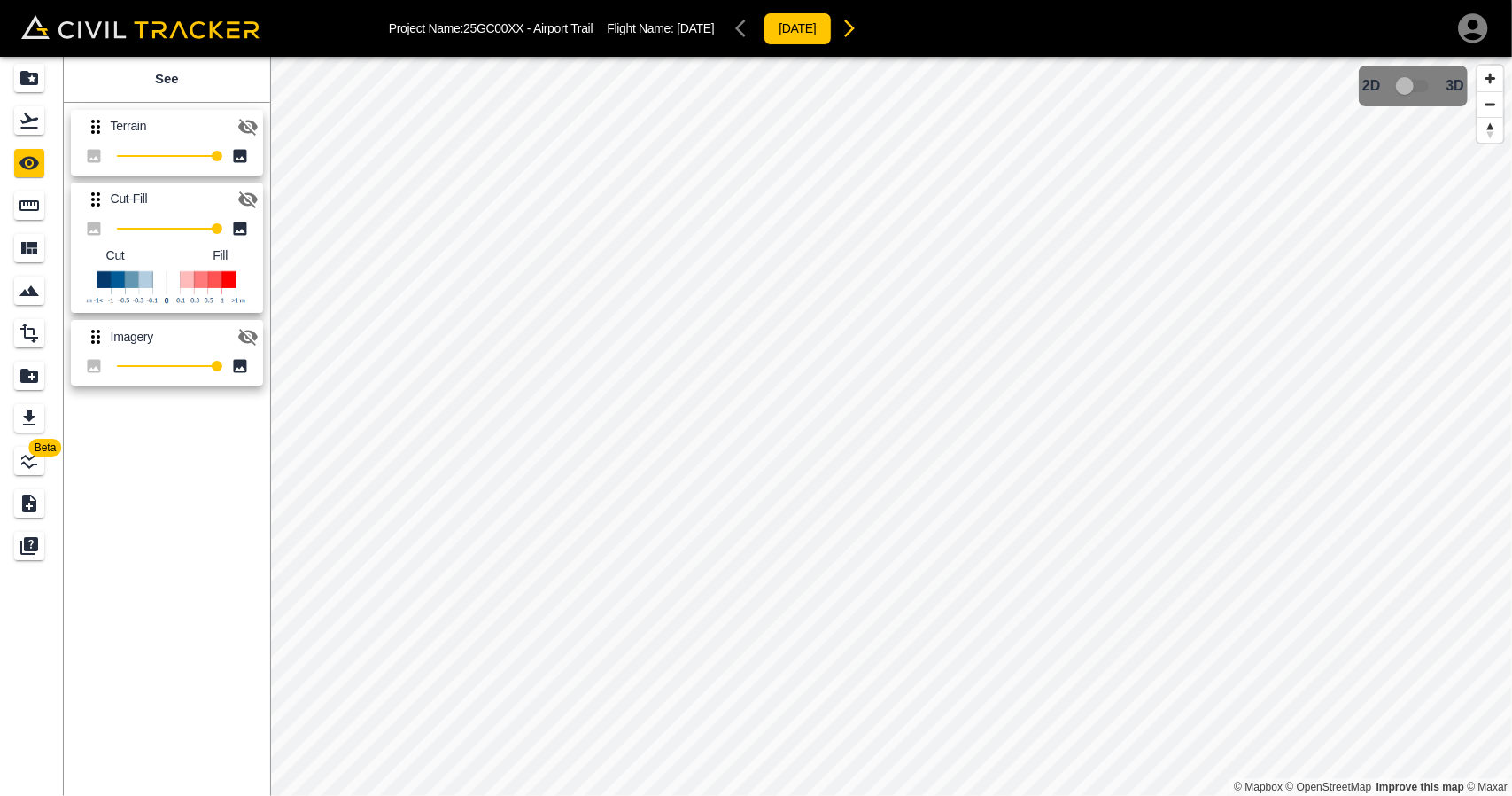
click at [248, 196] on icon "button" at bounding box center [248, 199] width 21 height 21
click at [31, 88] on icon "Projects" at bounding box center [29, 78] width 21 height 21
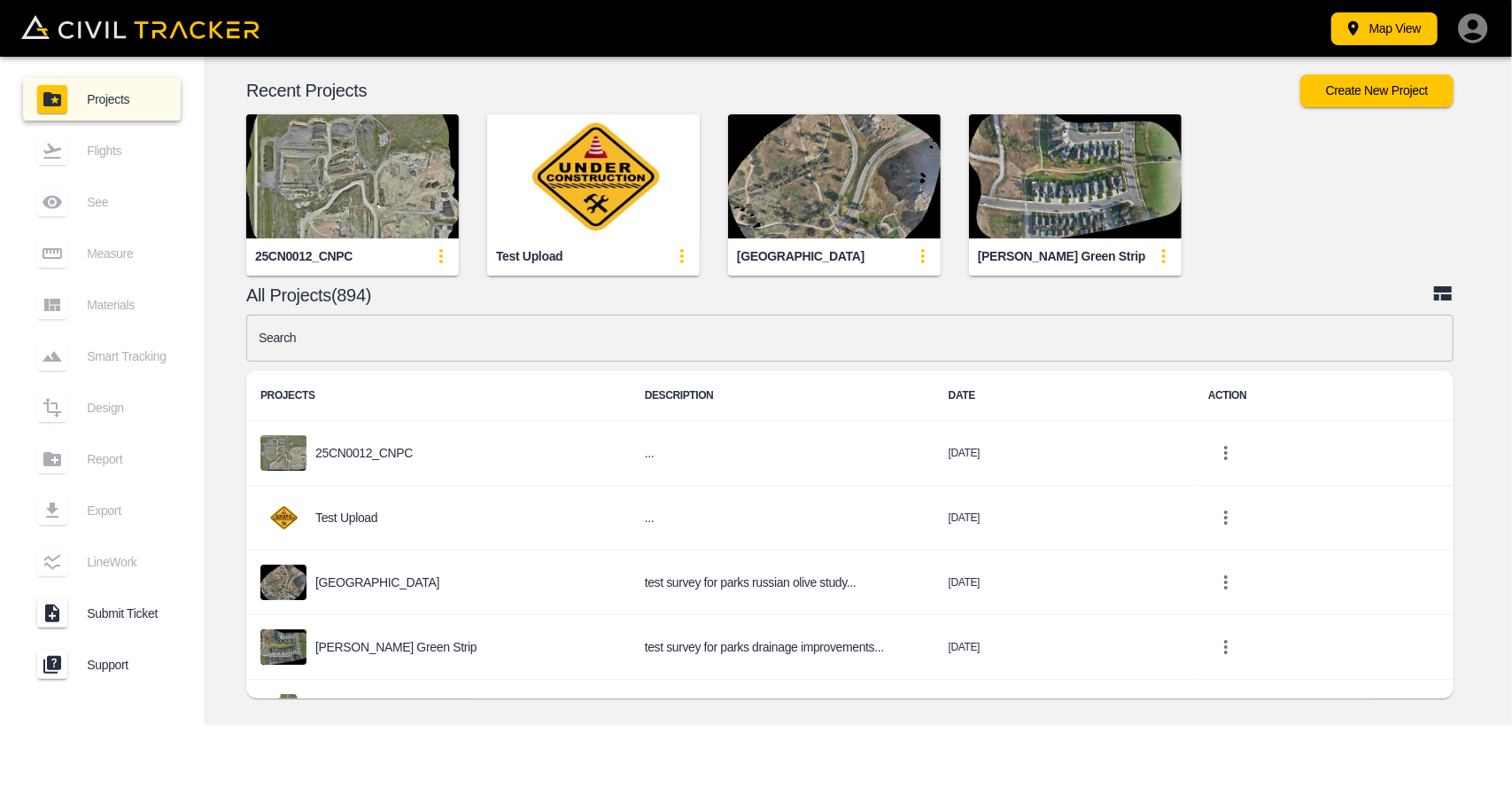
click at [498, 335] on input "text" at bounding box center [851, 338] width 1208 height 47
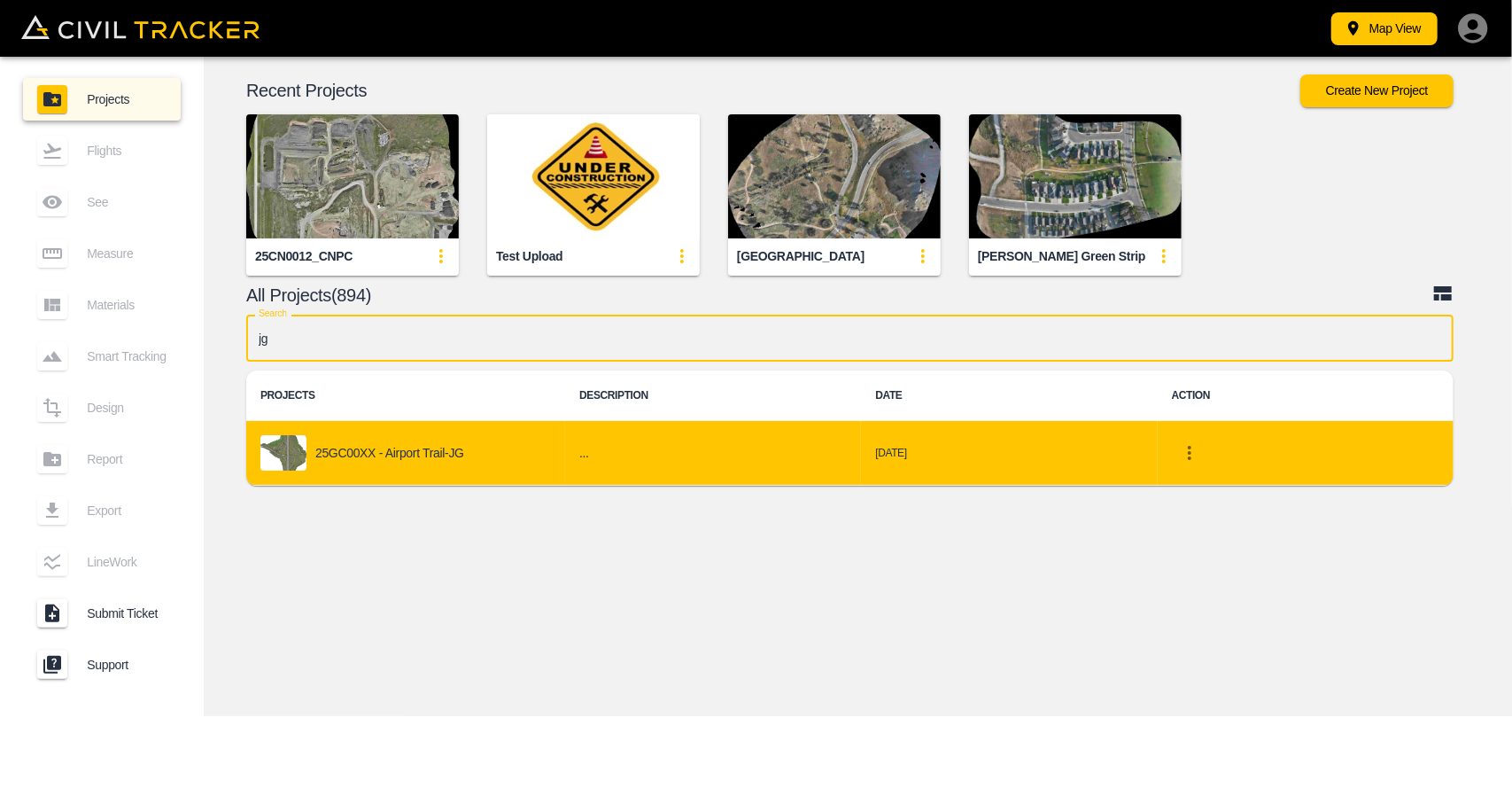
type input "jg"
click at [437, 455] on p "25GC00XX - Airport Trail-JG" at bounding box center [390, 452] width 148 height 14
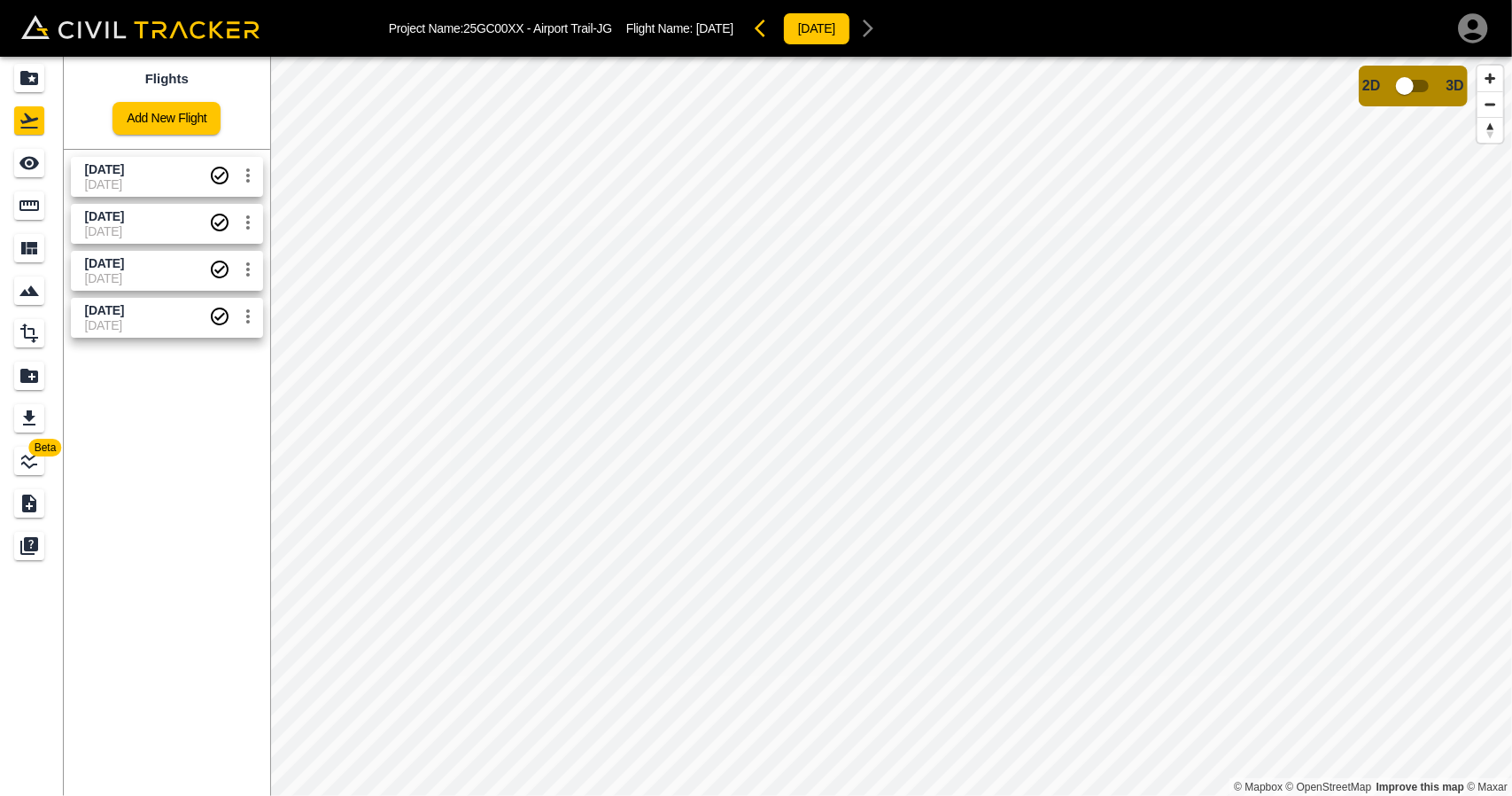
click at [109, 260] on span "[DATE]" at bounding box center [105, 263] width 39 height 14
click at [24, 168] on icon "See" at bounding box center [29, 163] width 19 height 13
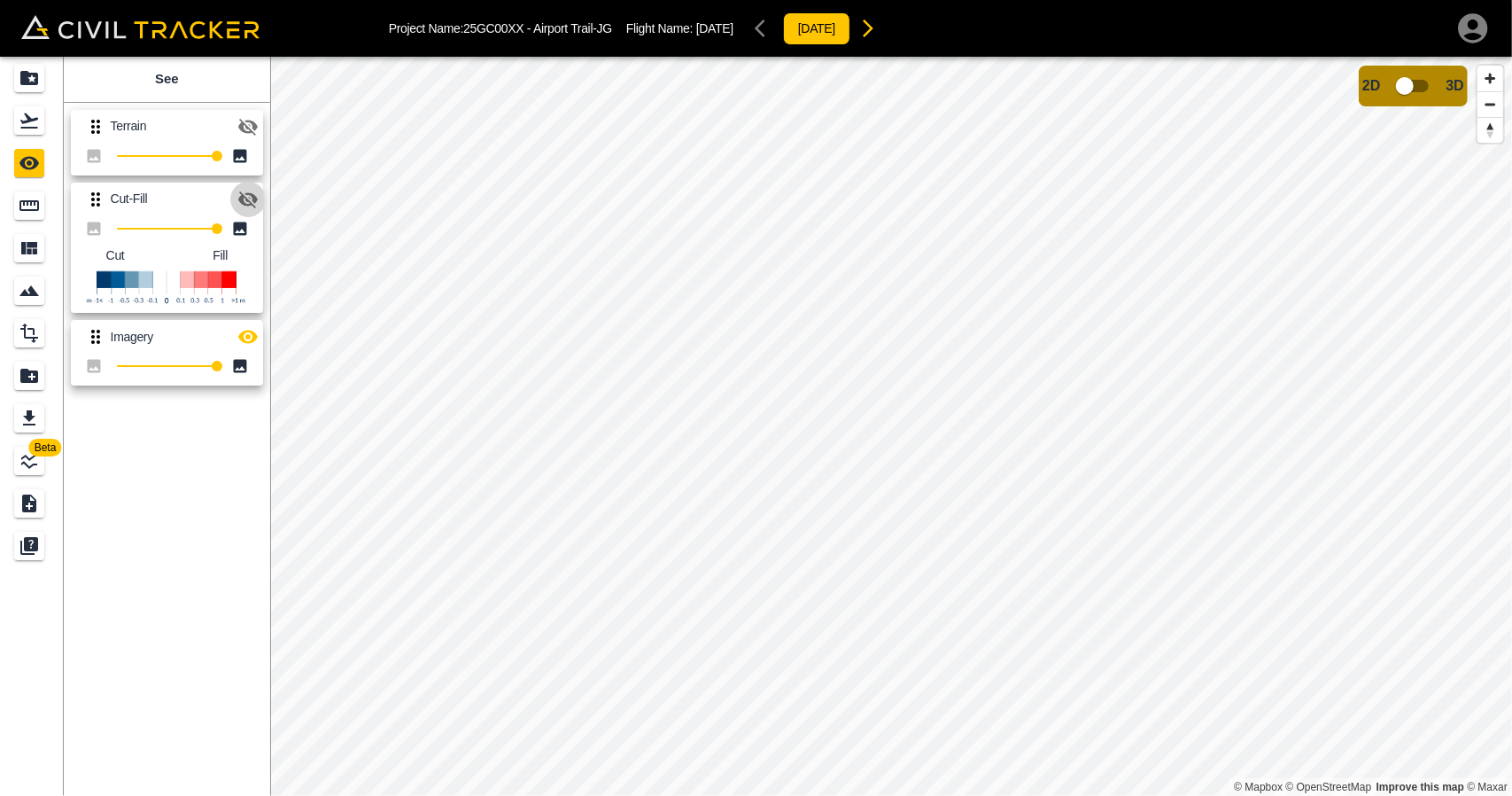
click at [245, 197] on icon "button" at bounding box center [248, 199] width 19 height 17
click at [263, 332] on button "button" at bounding box center [248, 337] width 35 height 35
click at [30, 132] on div "Flights" at bounding box center [29, 121] width 30 height 29
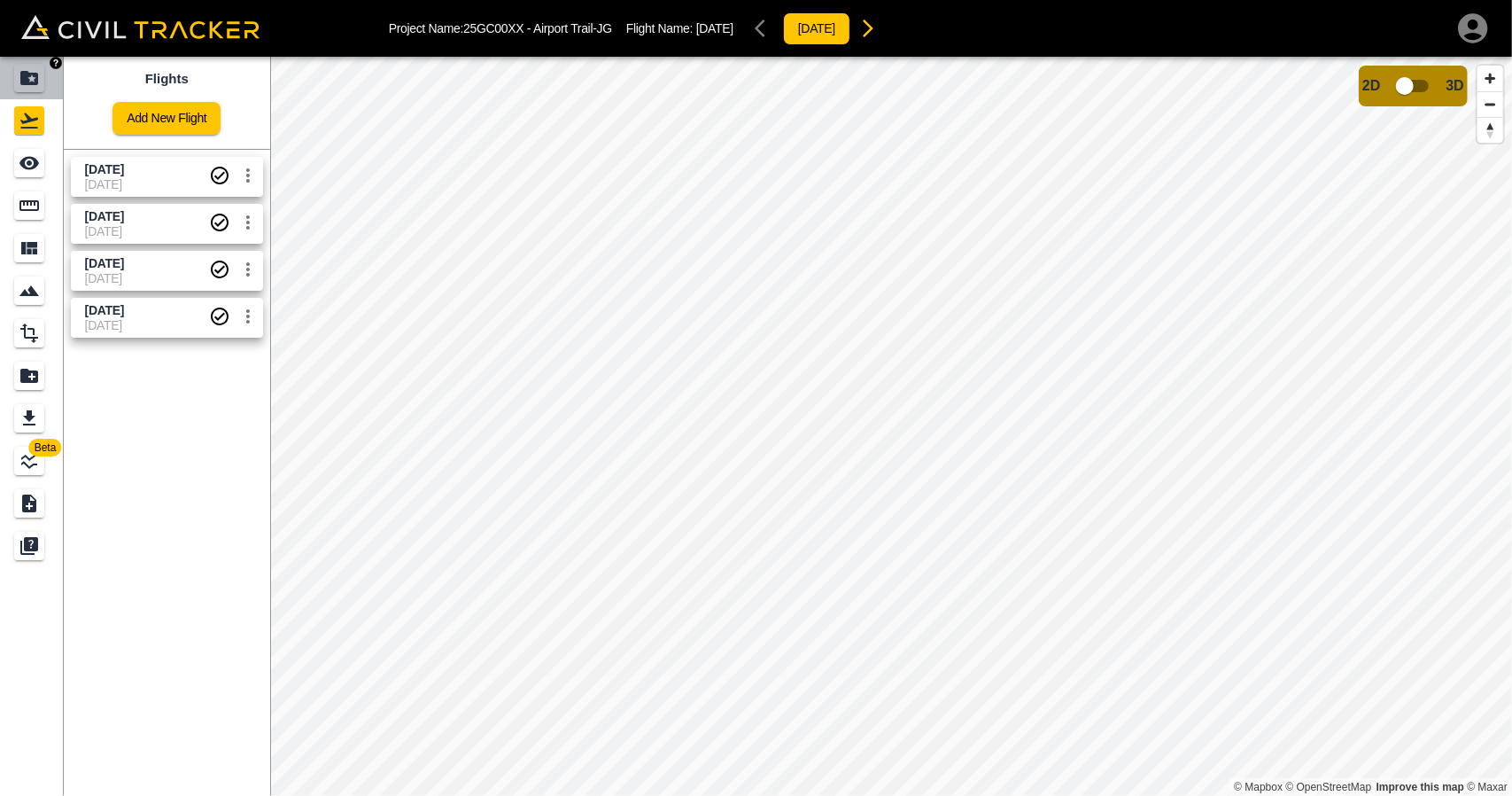
click at [26, 70] on icon "Projects" at bounding box center [29, 78] width 21 height 21
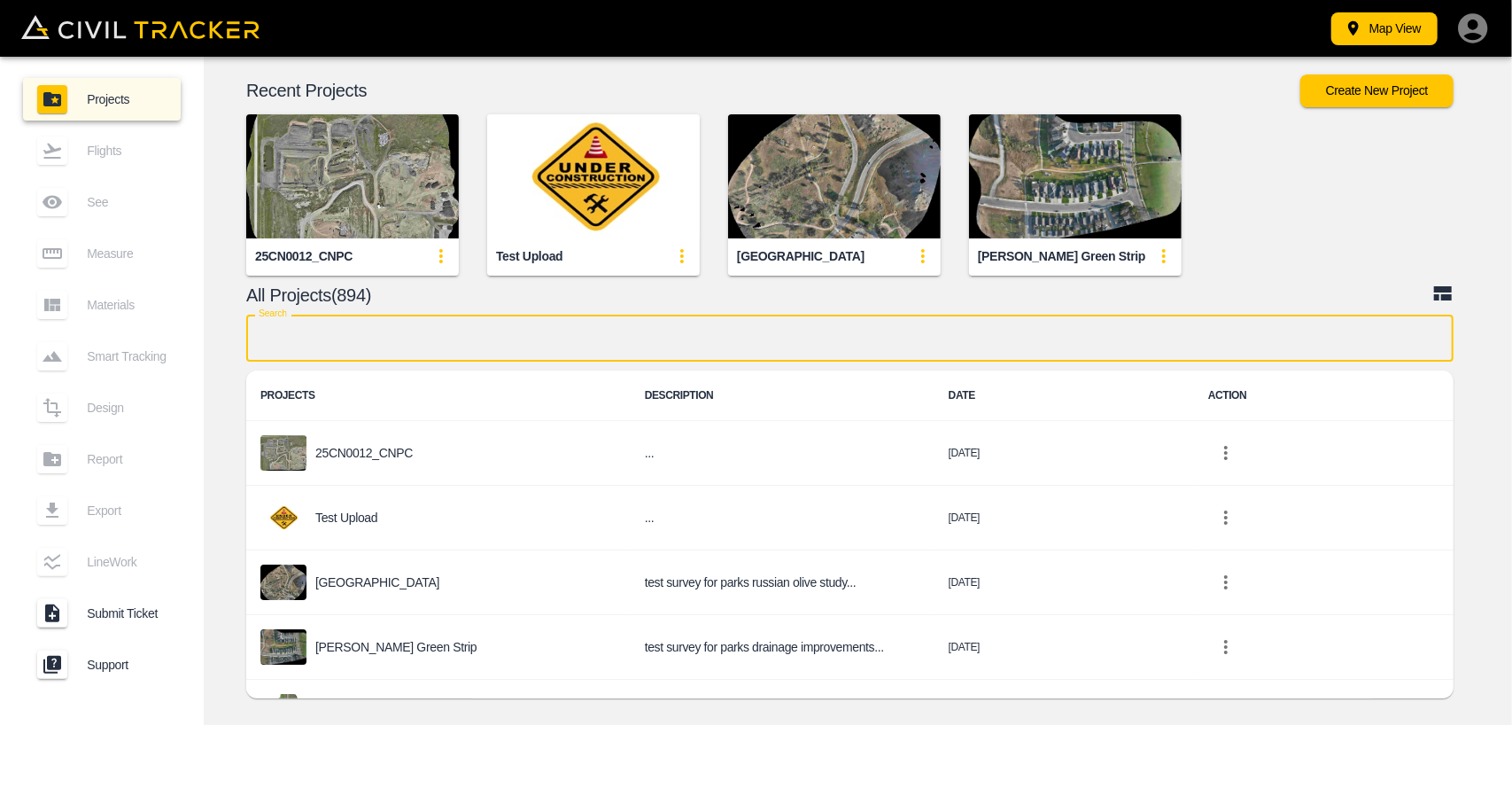
click at [523, 338] on input "text" at bounding box center [851, 338] width 1208 height 47
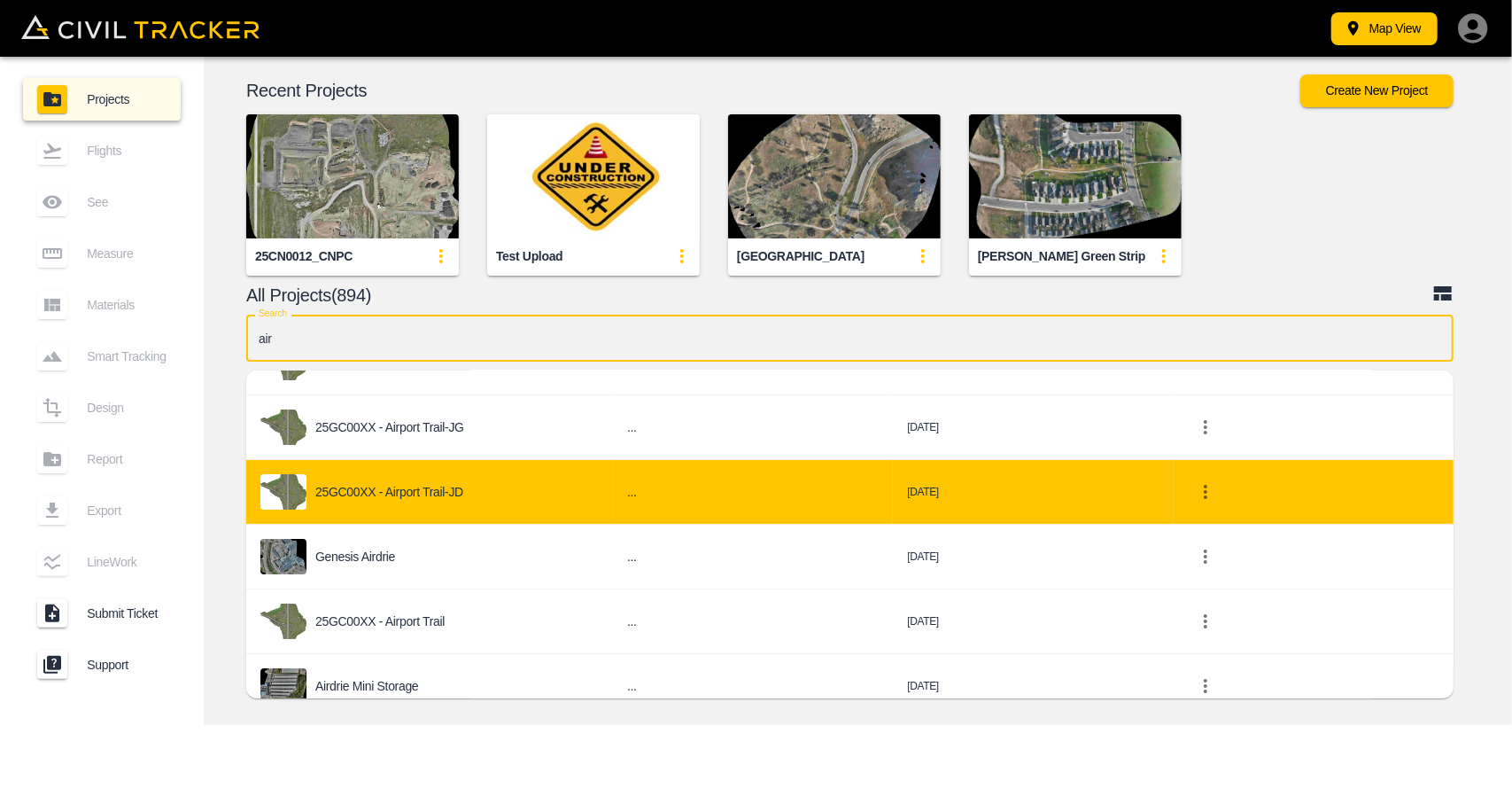
scroll to position [177, 0]
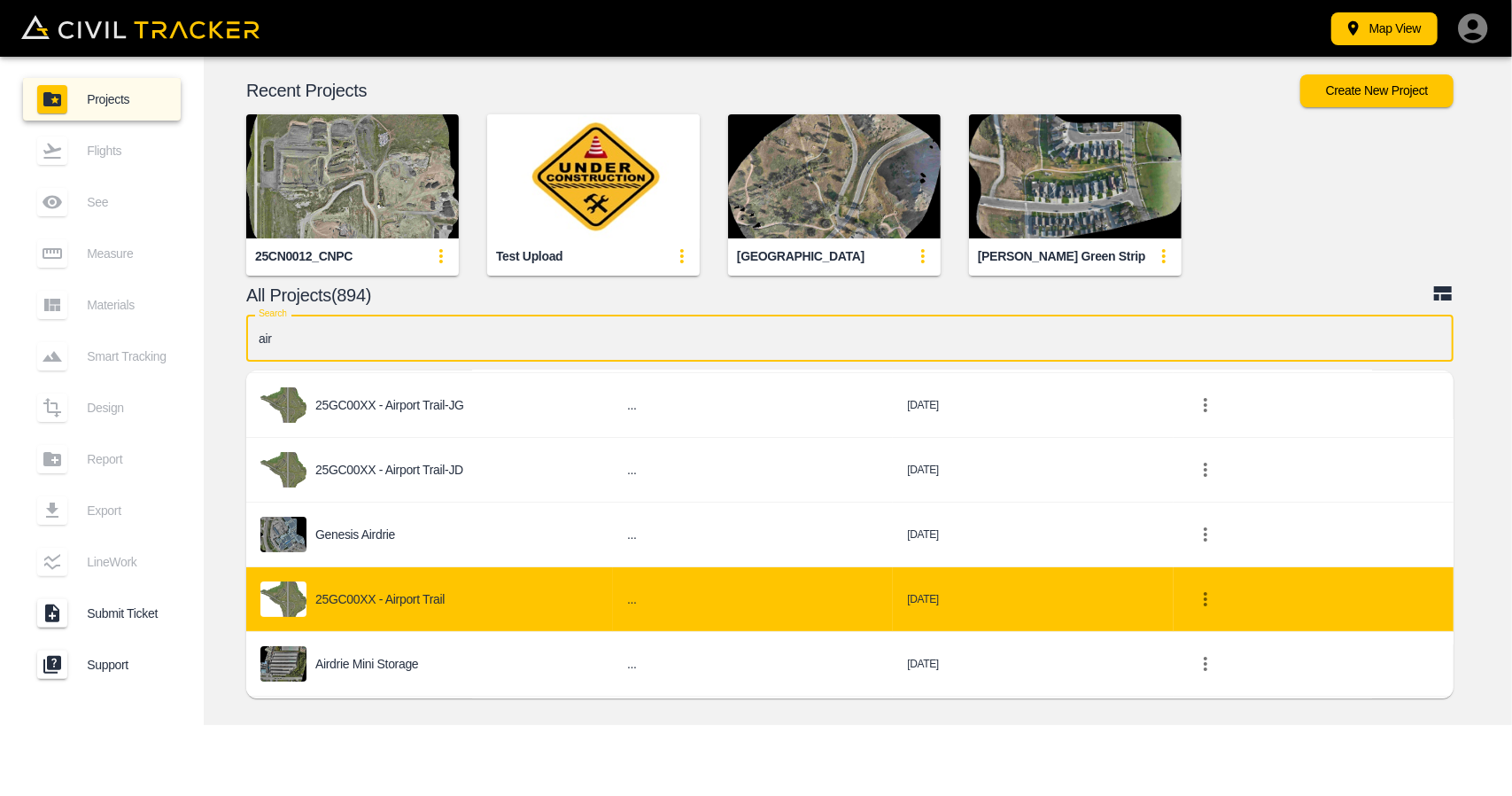
type input "air"
click at [404, 582] on div "25GC00XX - Airport Trail" at bounding box center [429, 599] width 339 height 35
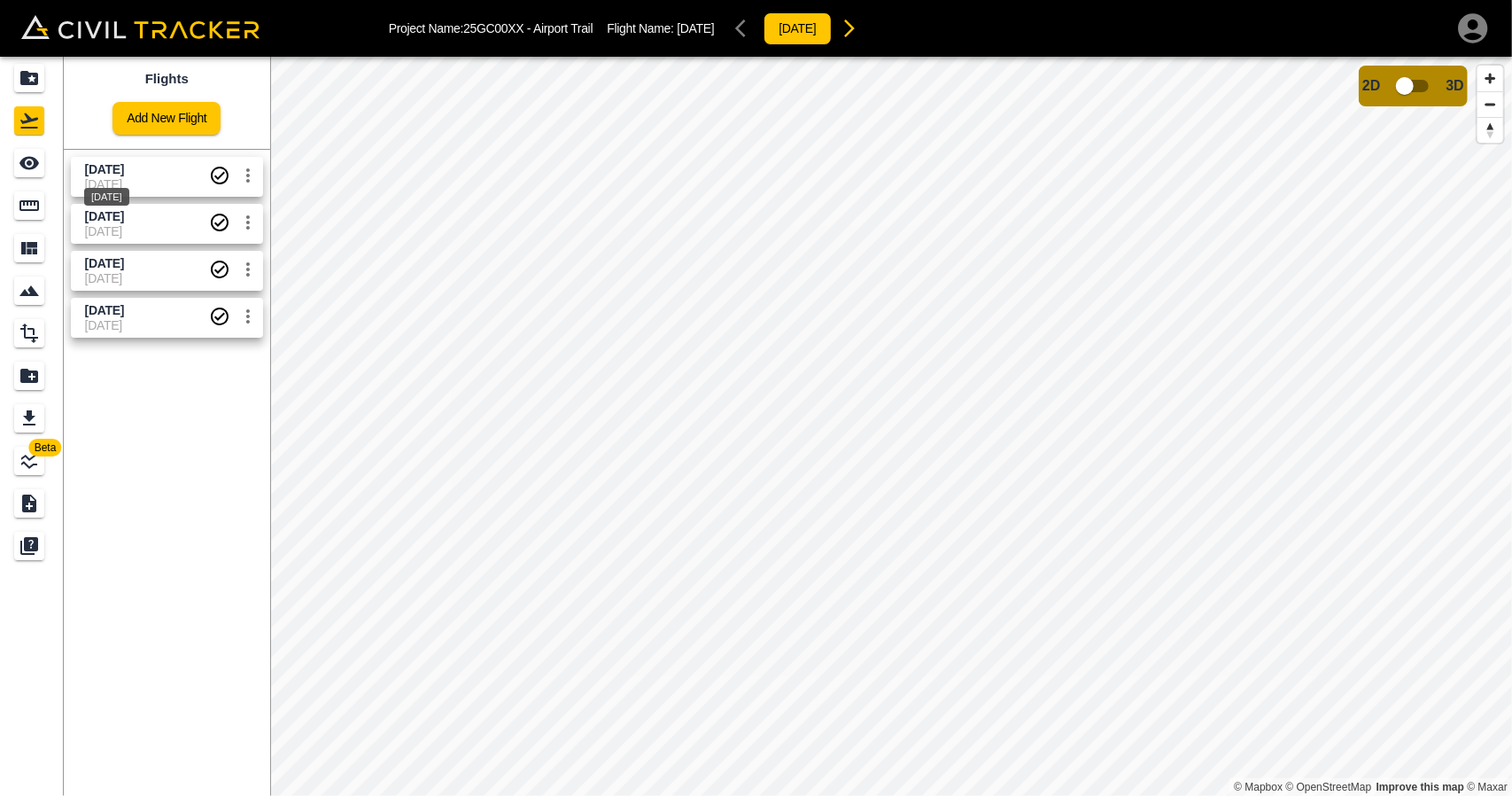
click at [105, 173] on span "[DATE]" at bounding box center [105, 169] width 39 height 14
click at [33, 163] on icon "See" at bounding box center [29, 163] width 19 height 13
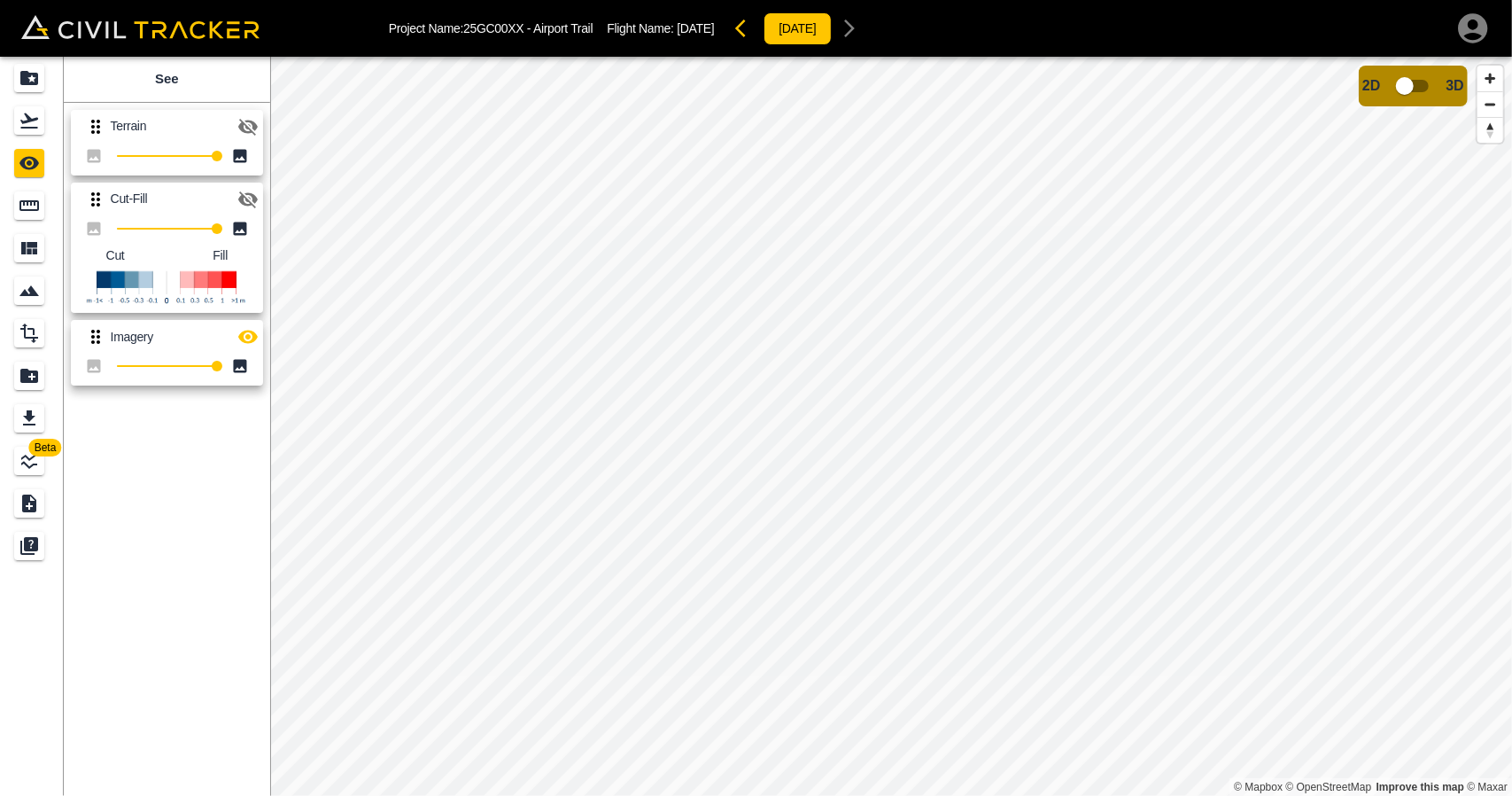
click at [255, 195] on icon "button" at bounding box center [248, 199] width 19 height 17
click at [239, 350] on button "button" at bounding box center [248, 337] width 35 height 35
click at [256, 201] on icon "button" at bounding box center [248, 199] width 19 height 17
drag, startPoint x: 16, startPoint y: 130, endPoint x: 25, endPoint y: 143, distance: 15.8
click at [16, 130] on div "Flights" at bounding box center [29, 121] width 30 height 29
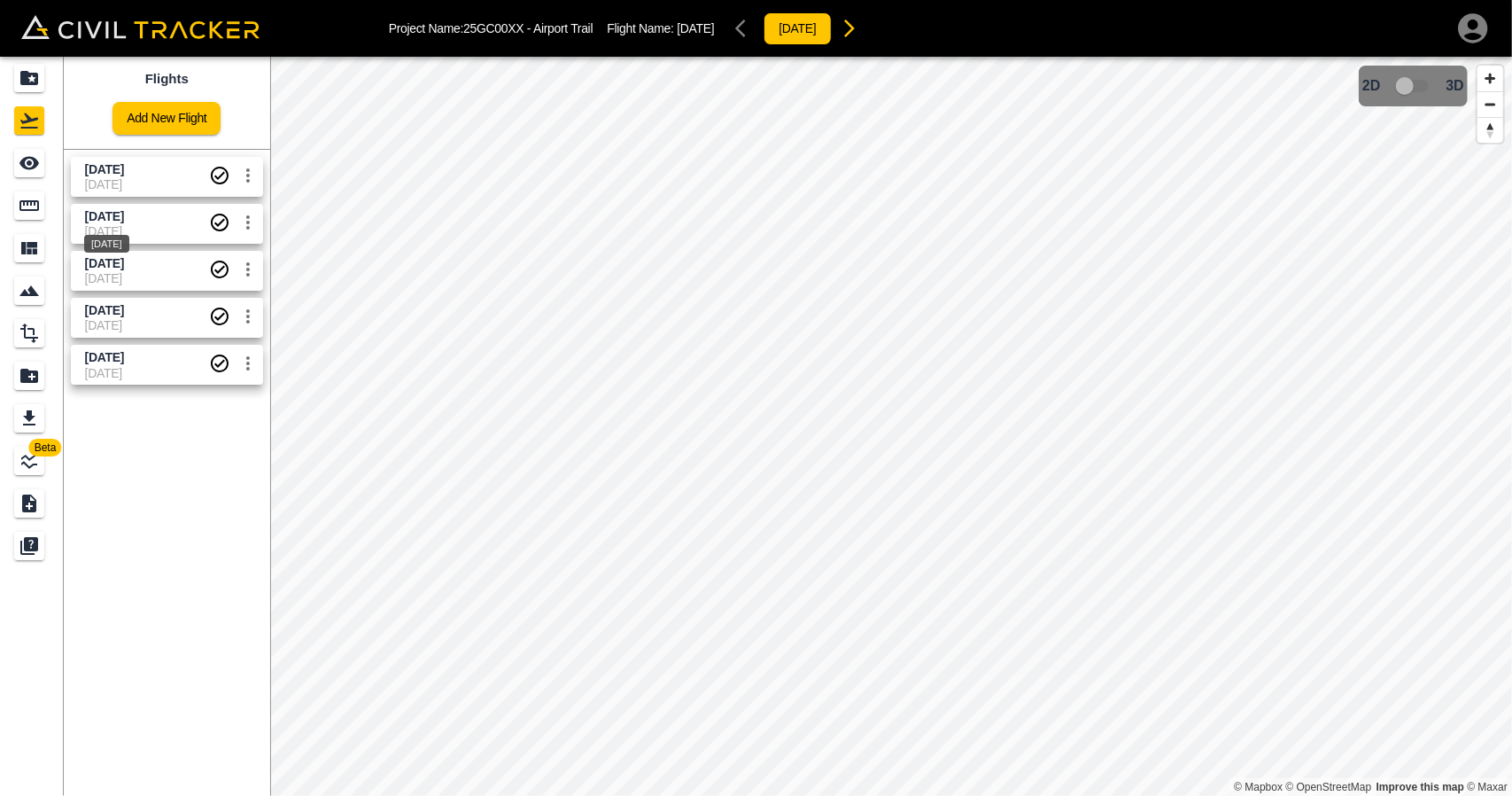
click at [95, 214] on span "[DATE]" at bounding box center [105, 215] width 39 height 14
click at [30, 160] on icon "See" at bounding box center [29, 162] width 21 height 21
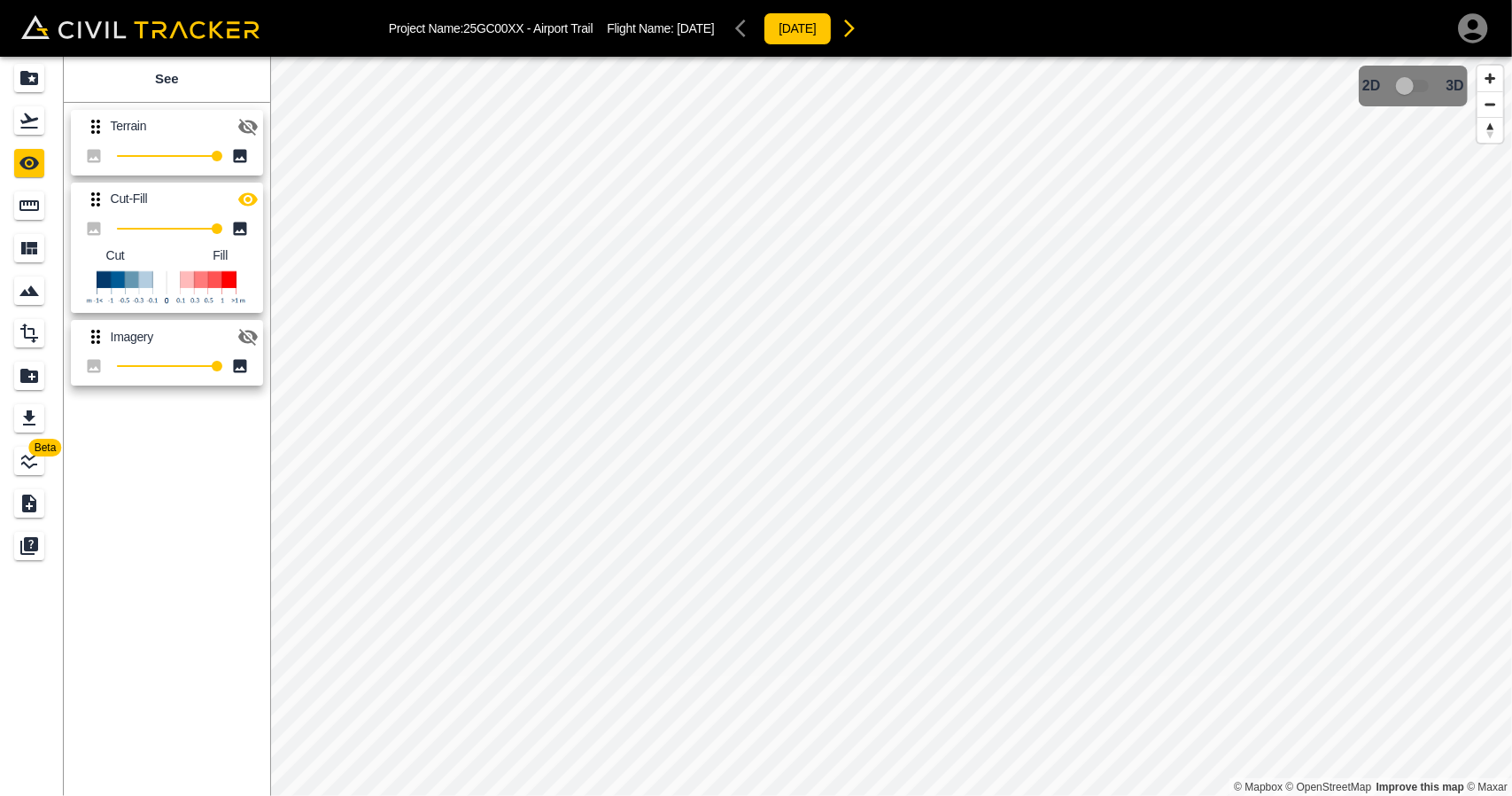
click at [235, 186] on div at bounding box center [248, 199] width 35 height 35
click at [246, 194] on icon "button" at bounding box center [248, 199] width 19 height 13
click at [246, 194] on icon "button" at bounding box center [248, 199] width 21 height 21
